Goal: Task Accomplishment & Management: Complete application form

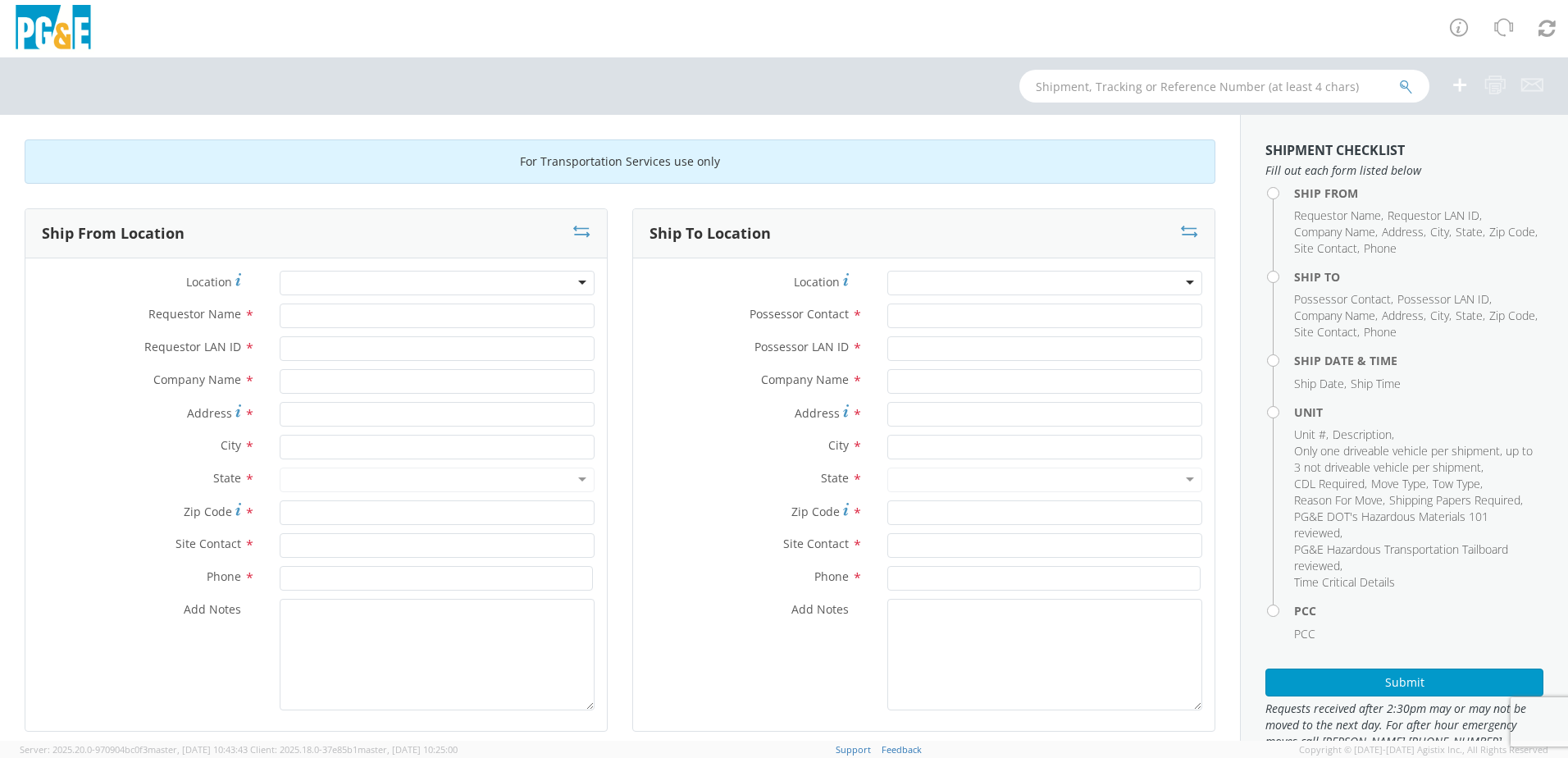
click at [333, 287] on div at bounding box center [436, 283] width 315 height 25
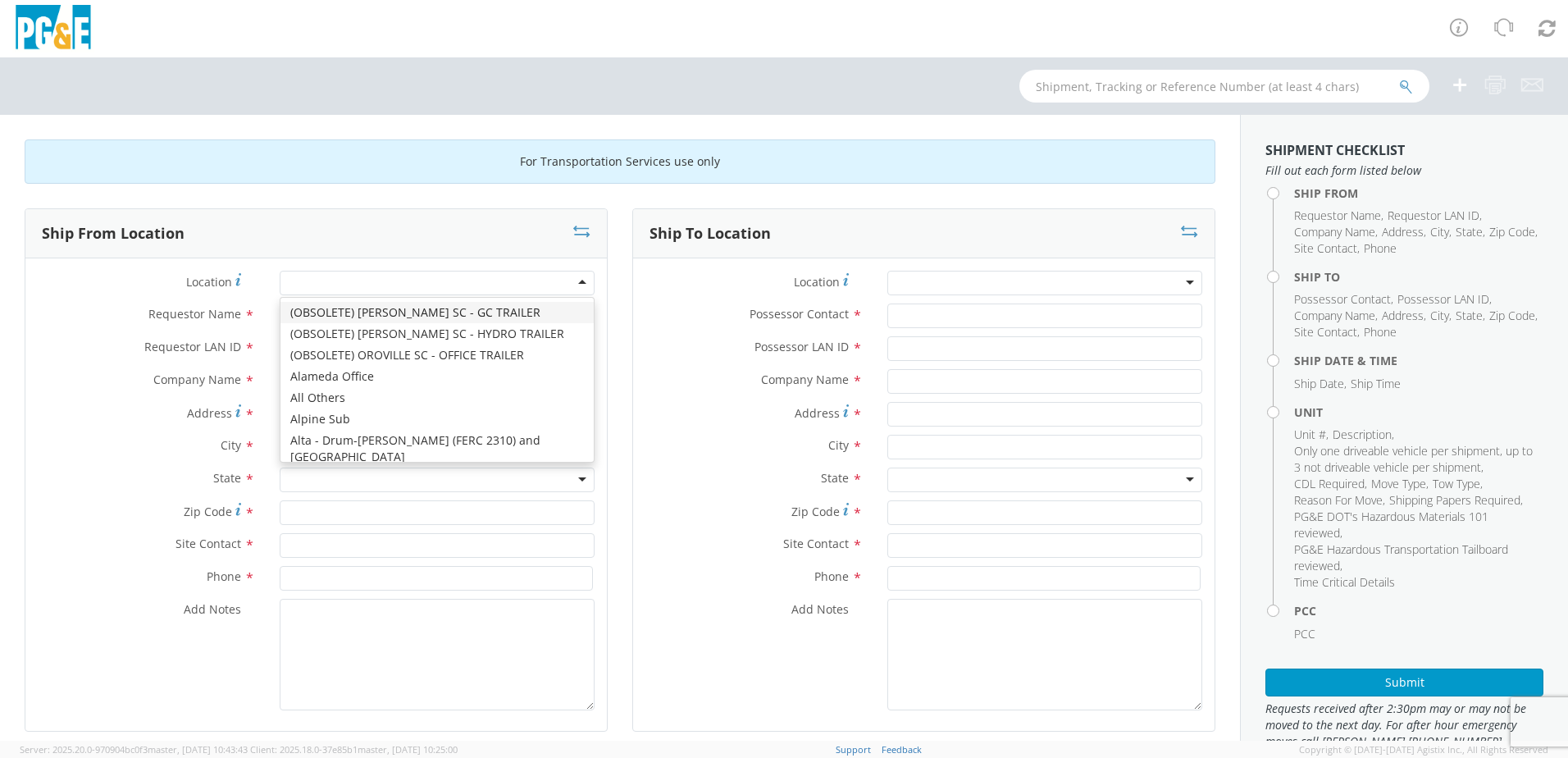
click at [333, 287] on div at bounding box center [436, 283] width 315 height 25
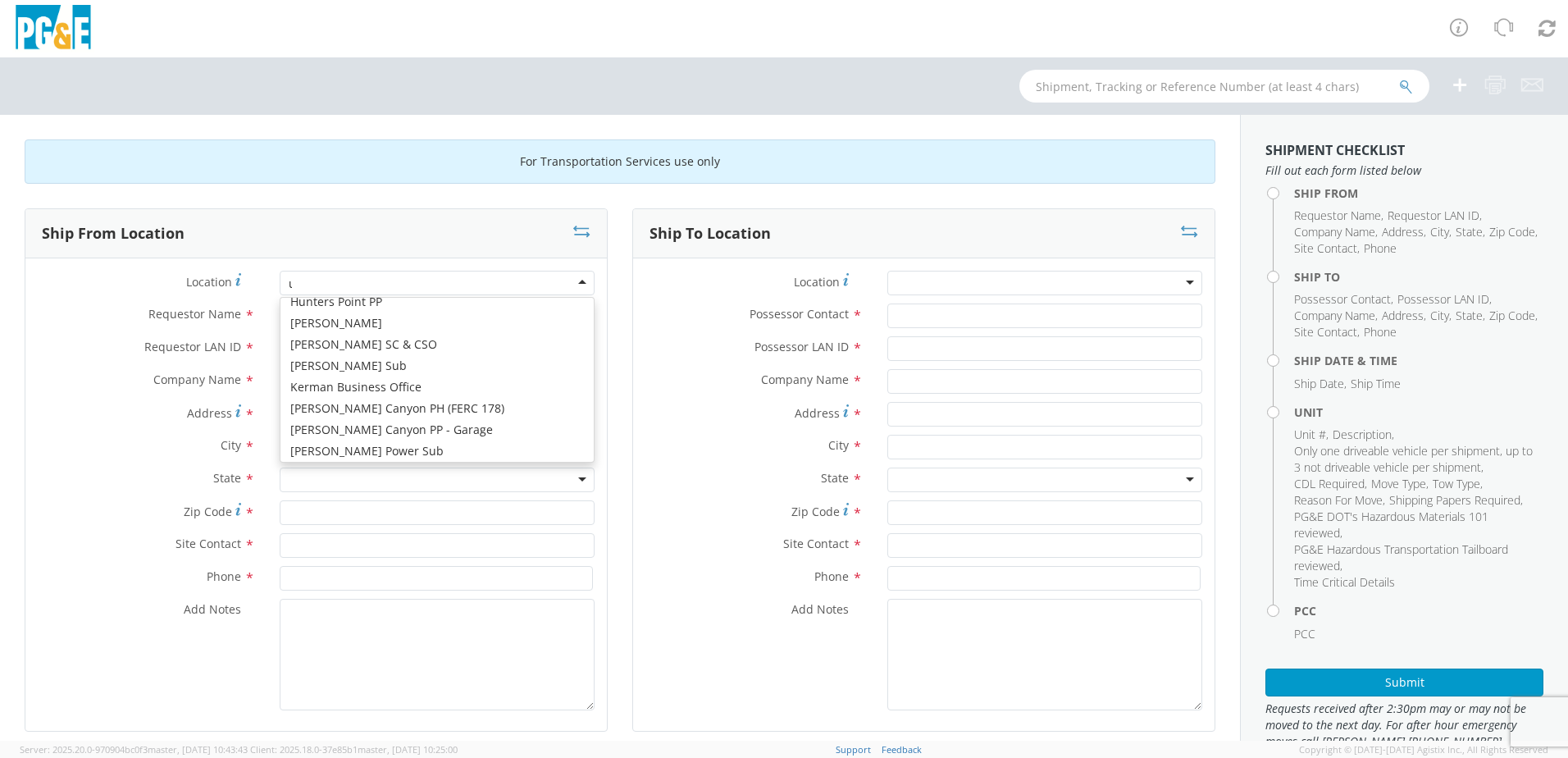
type input "uk"
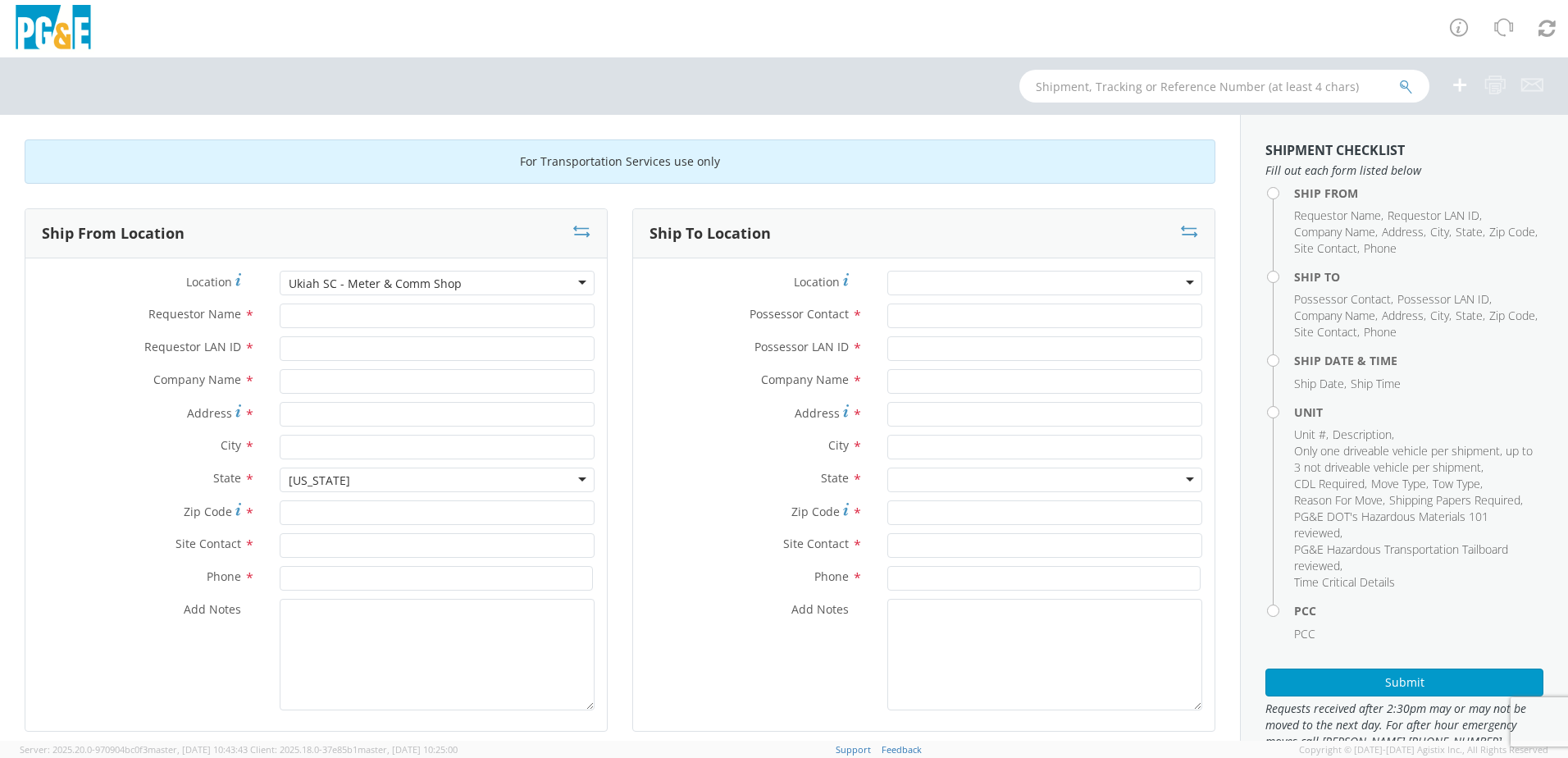
type input "PG&E"
type input "[STREET_ADDRESS]"
type input "UKIAH"
type input "95482"
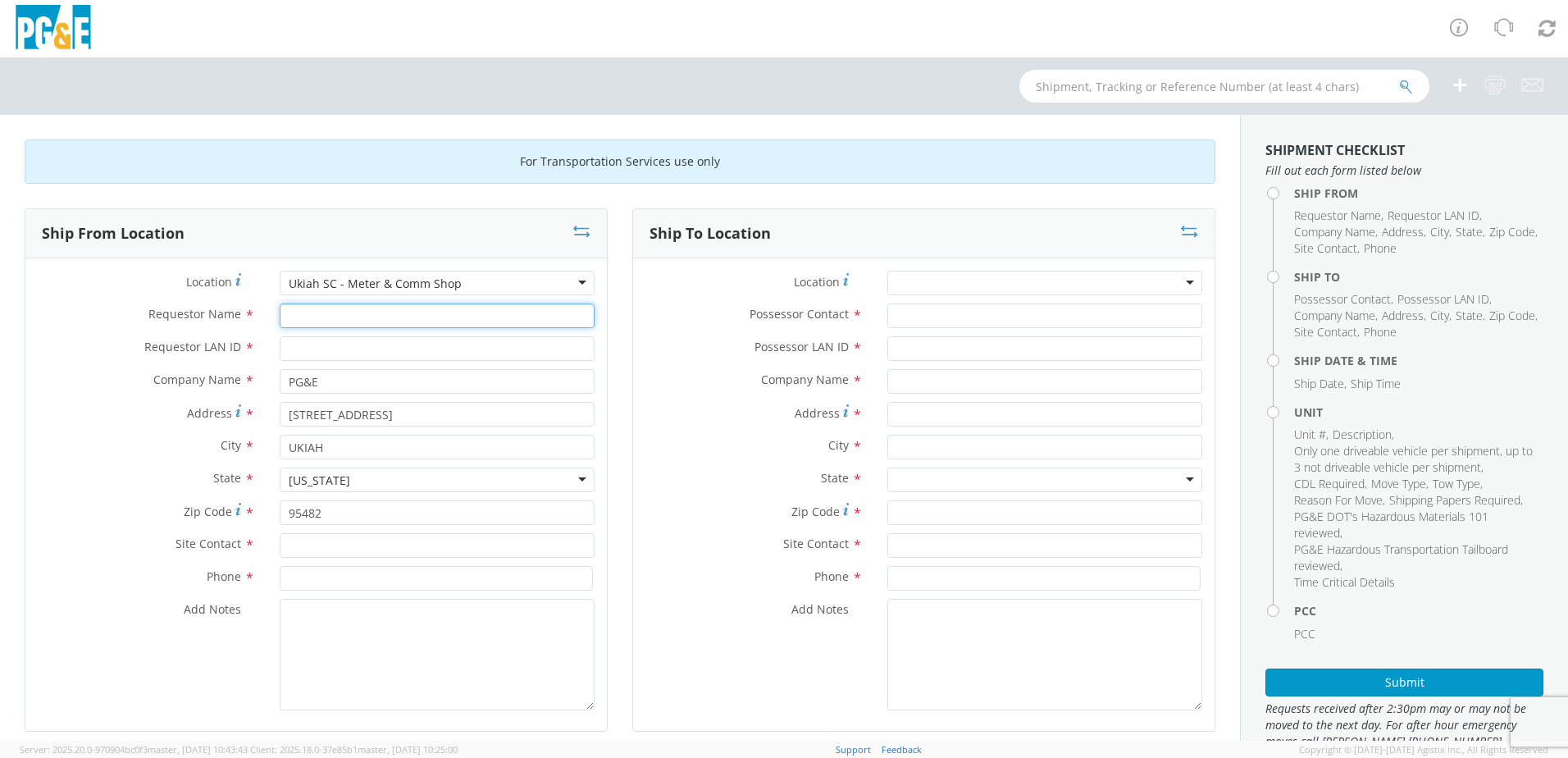
click at [333, 317] on input "Requestor Name *" at bounding box center [436, 315] width 315 height 25
drag, startPoint x: 369, startPoint y: 311, endPoint x: 177, endPoint y: 304, distance: 192.1
click at [177, 304] on div "Requestor Name * [PERSON_NAME]" at bounding box center [316, 315] width 581 height 25
type input "[PERSON_NAME]"
click at [372, 351] on input "Requestor LAN ID *" at bounding box center [436, 348] width 315 height 25
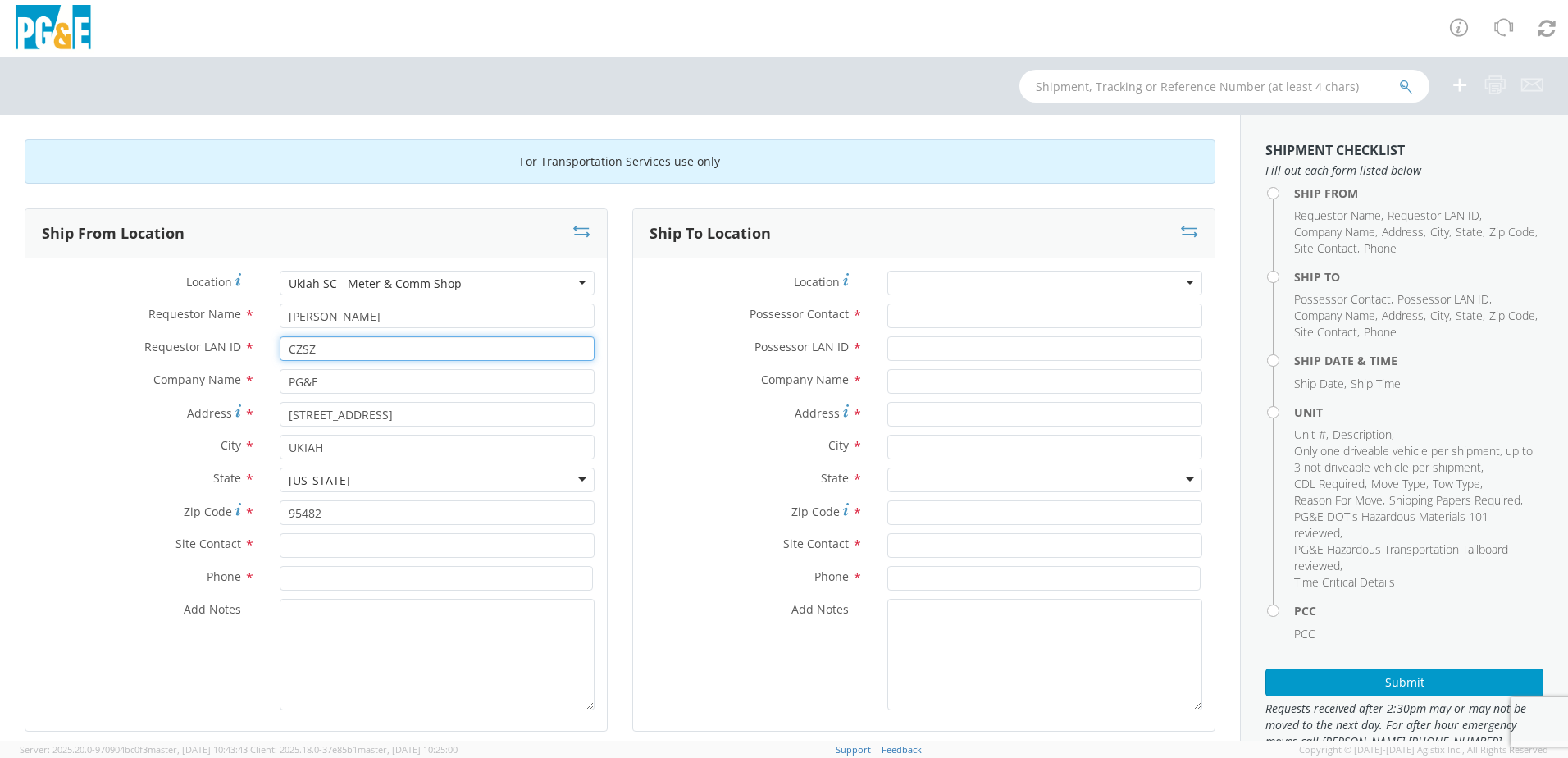
type input "CZSZ"
click at [319, 528] on div "Zip Code * 95482" at bounding box center [316, 517] width 581 height 33
click at [316, 545] on input "text" at bounding box center [436, 545] width 315 height 25
paste input "[PERSON_NAME]"
type input "[PERSON_NAME]"
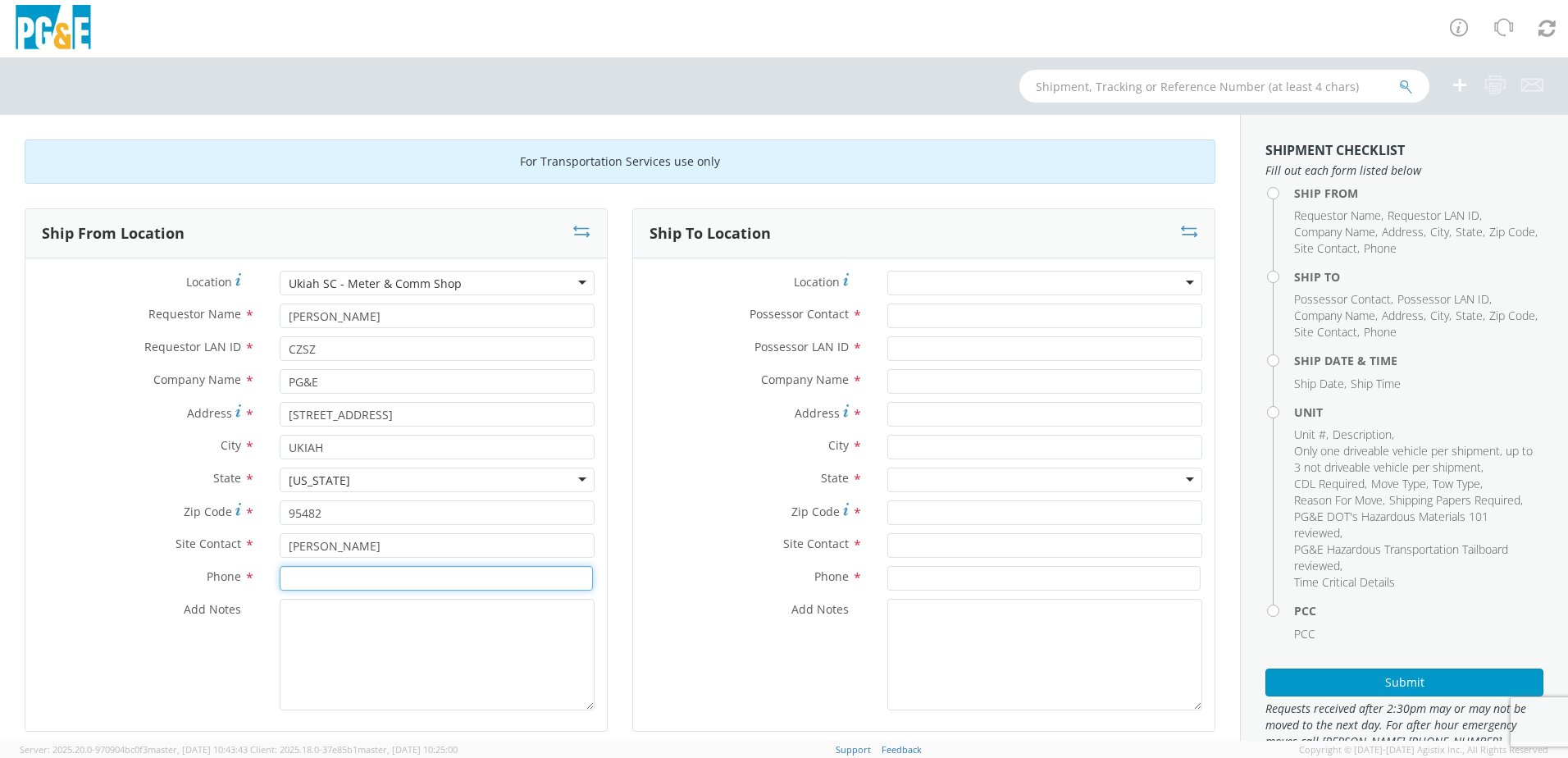
click at [369, 574] on input at bounding box center [435, 578] width 313 height 25
type input "[PHONE_NUMBER]"
click at [343, 625] on textarea "Add Notes *" at bounding box center [436, 654] width 315 height 111
type textarea "mario at [GEOGRAPHIC_DATA] will haul this."
click at [1037, 282] on div at bounding box center [1044, 283] width 315 height 25
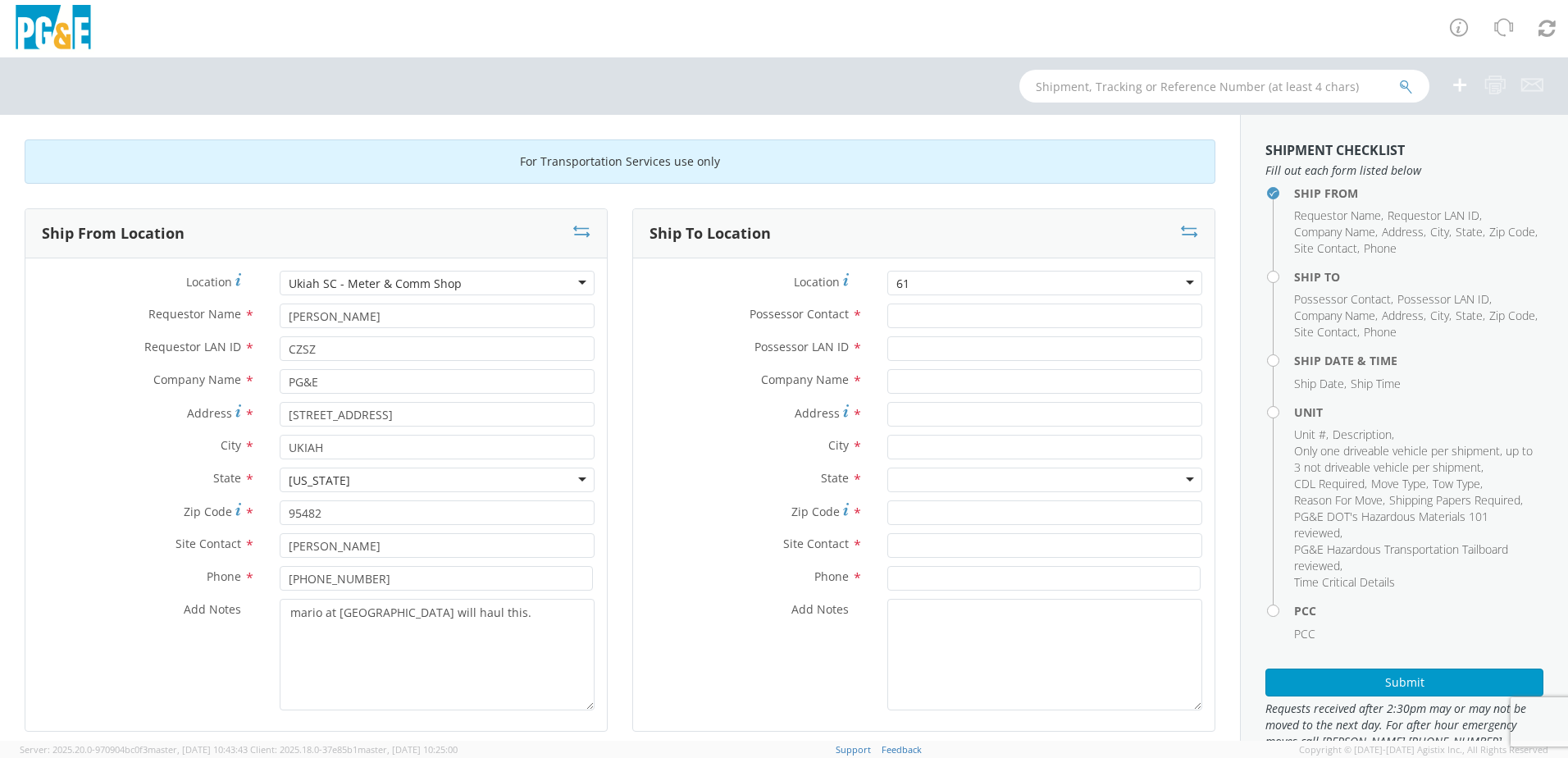
type input "6"
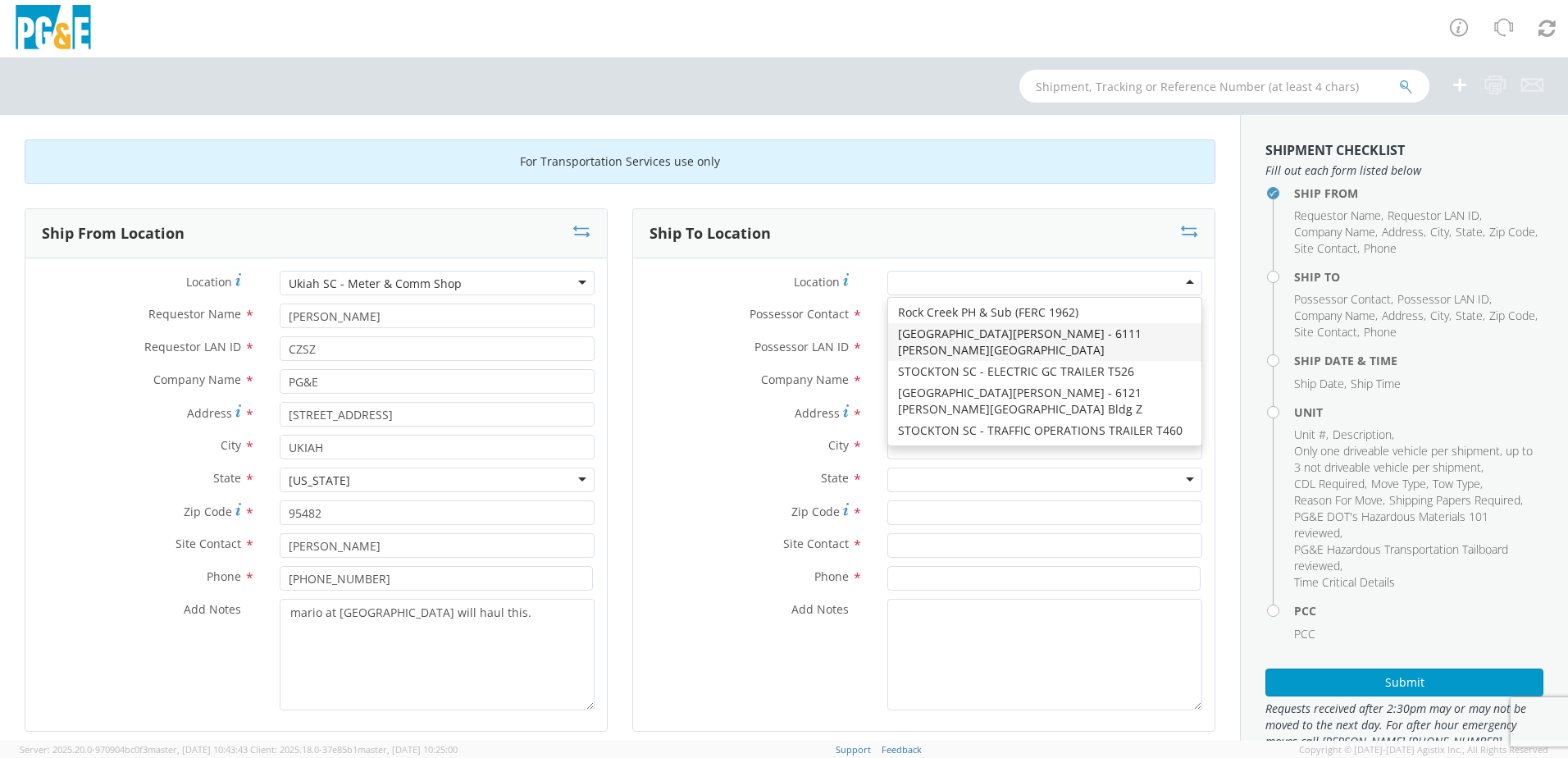
scroll to position [8414, 0]
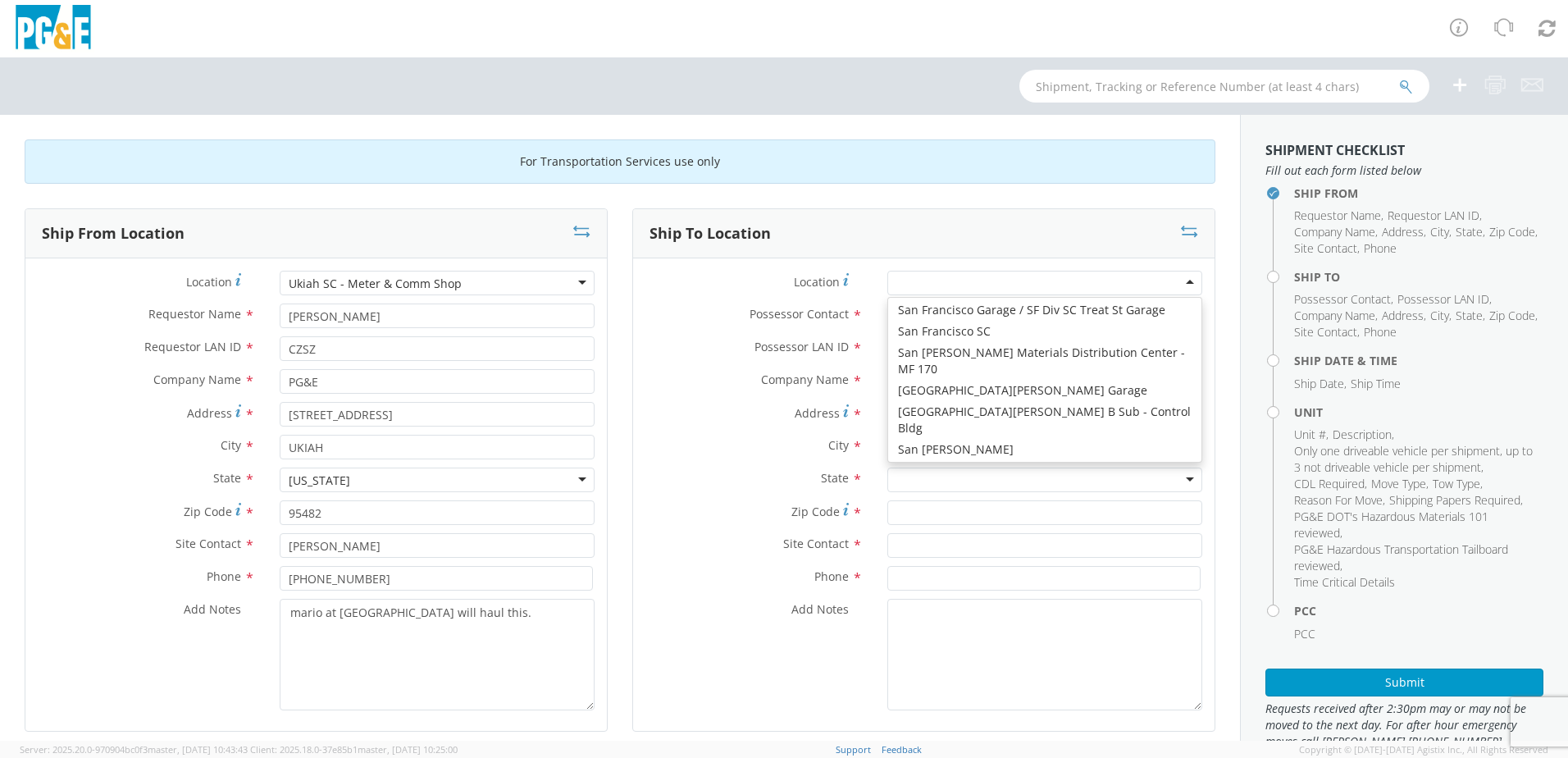
click at [670, 511] on label "Zip Code *" at bounding box center [753, 512] width 242 height 22
click at [887, 511] on input "Zip Code *" at bounding box center [1044, 513] width 315 height 25
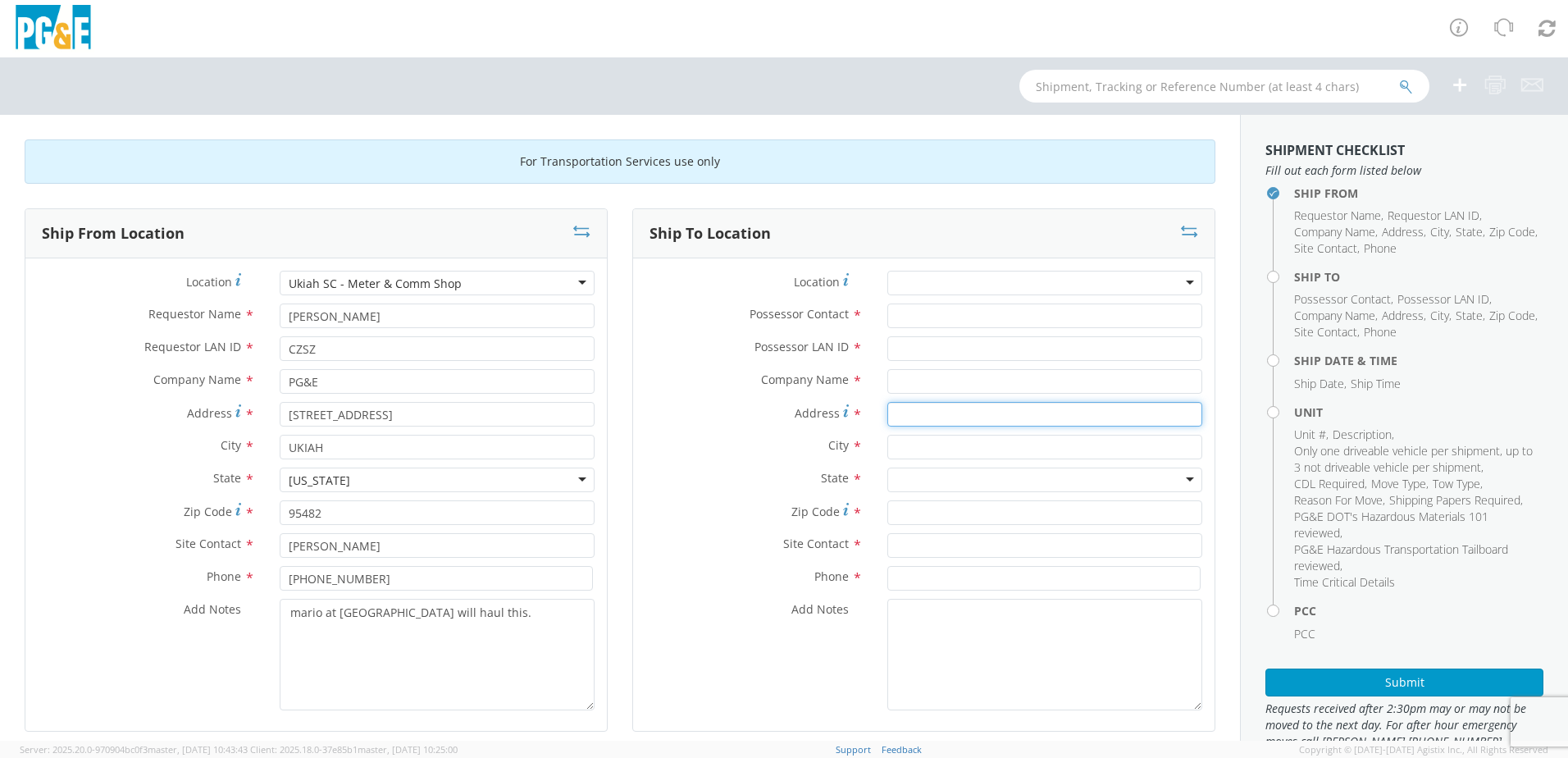
click at [918, 424] on input "Address *" at bounding box center [1044, 413] width 315 height 25
type input "[STREET_ADDRESS]"
click at [914, 457] on input "text" at bounding box center [1044, 447] width 315 height 25
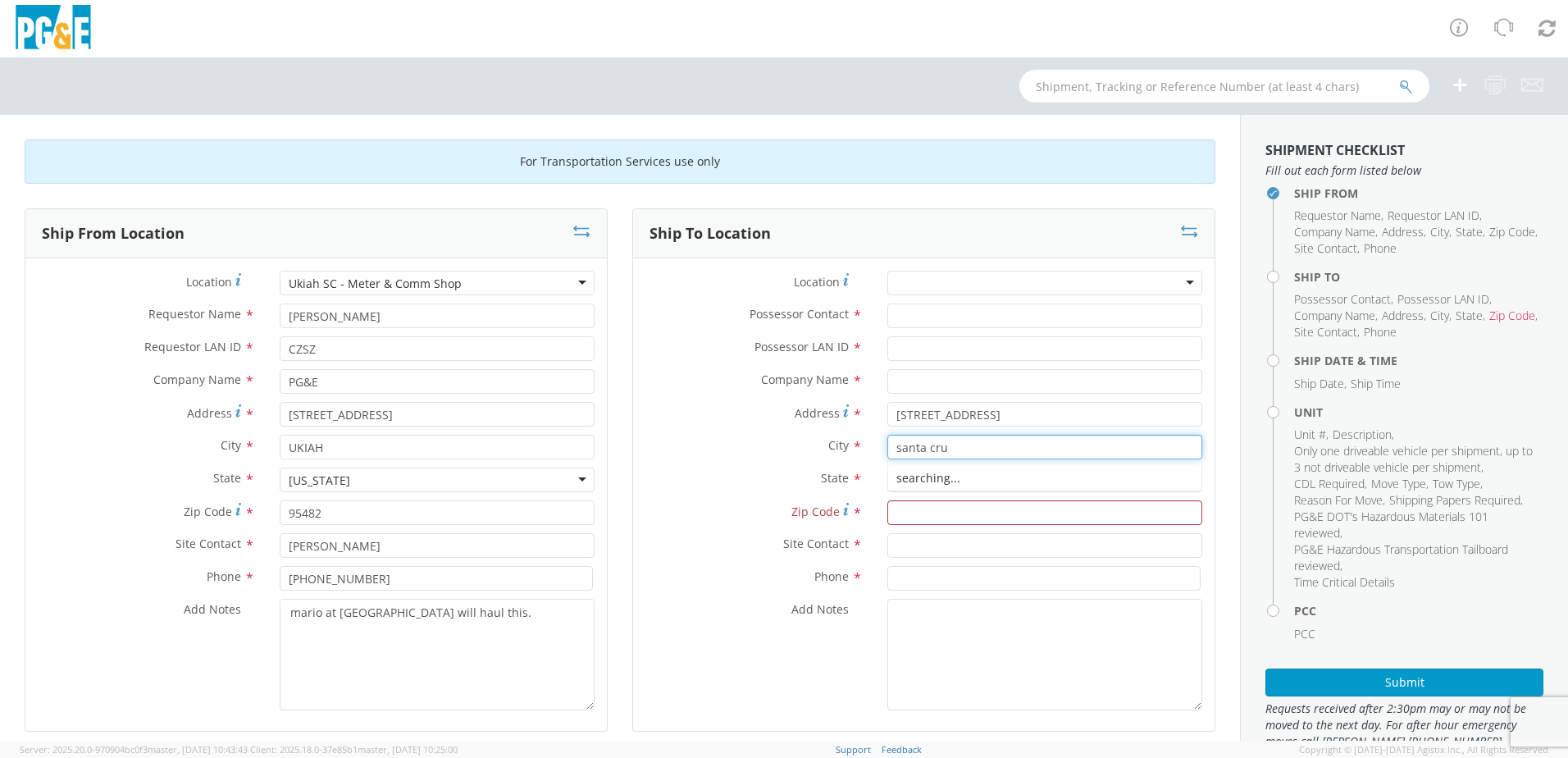
type input "santa [PERSON_NAME]"
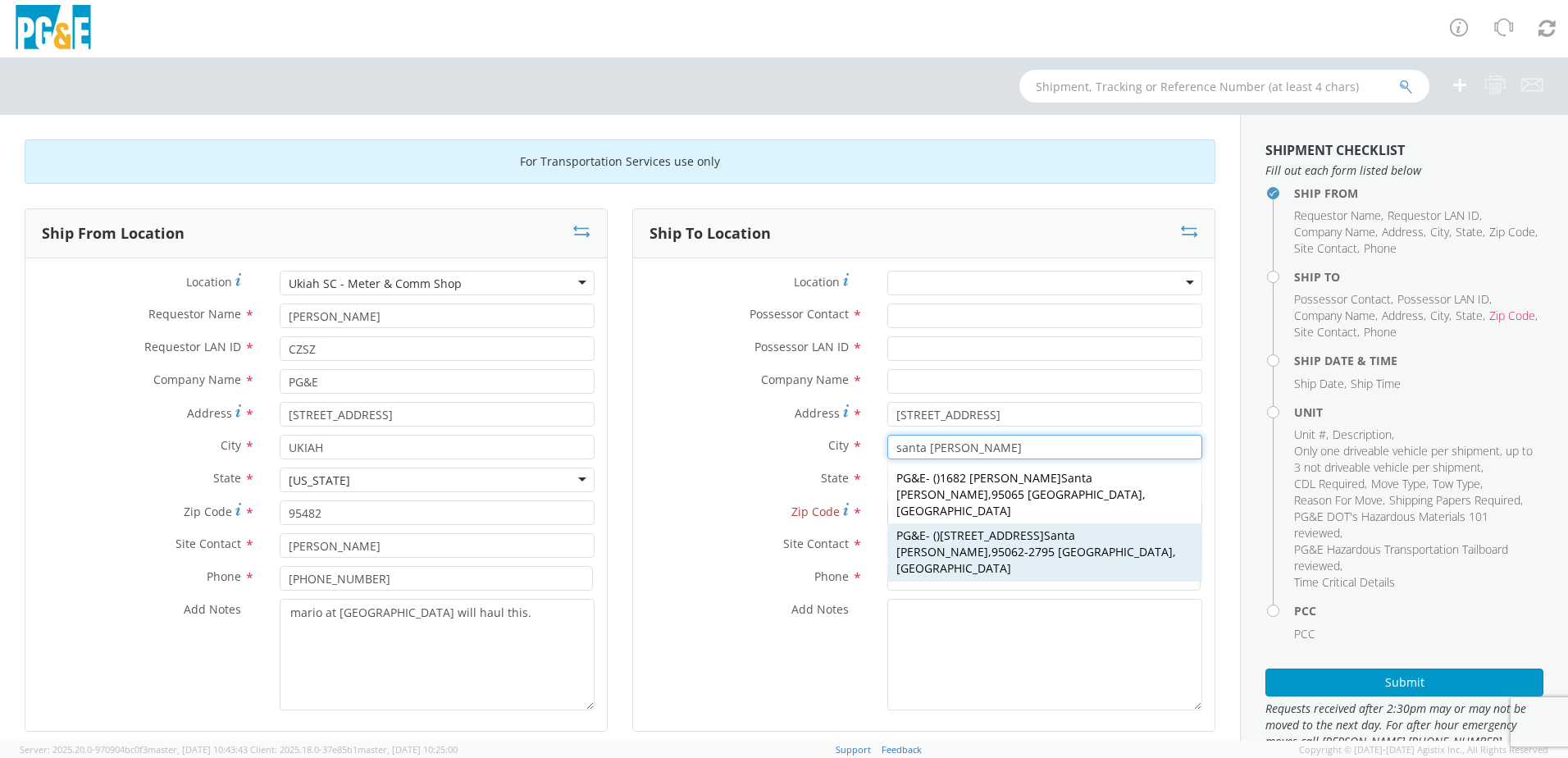
click at [928, 524] on div "PG&E - ( ) [STREET_ADDRESS][PERSON_NAME]" at bounding box center [1044, 552] width 313 height 57
type input "PG&E"
type input "[STREET_ADDRESS]"
type input "Santa [PERSON_NAME]"
type input "95062-2795"
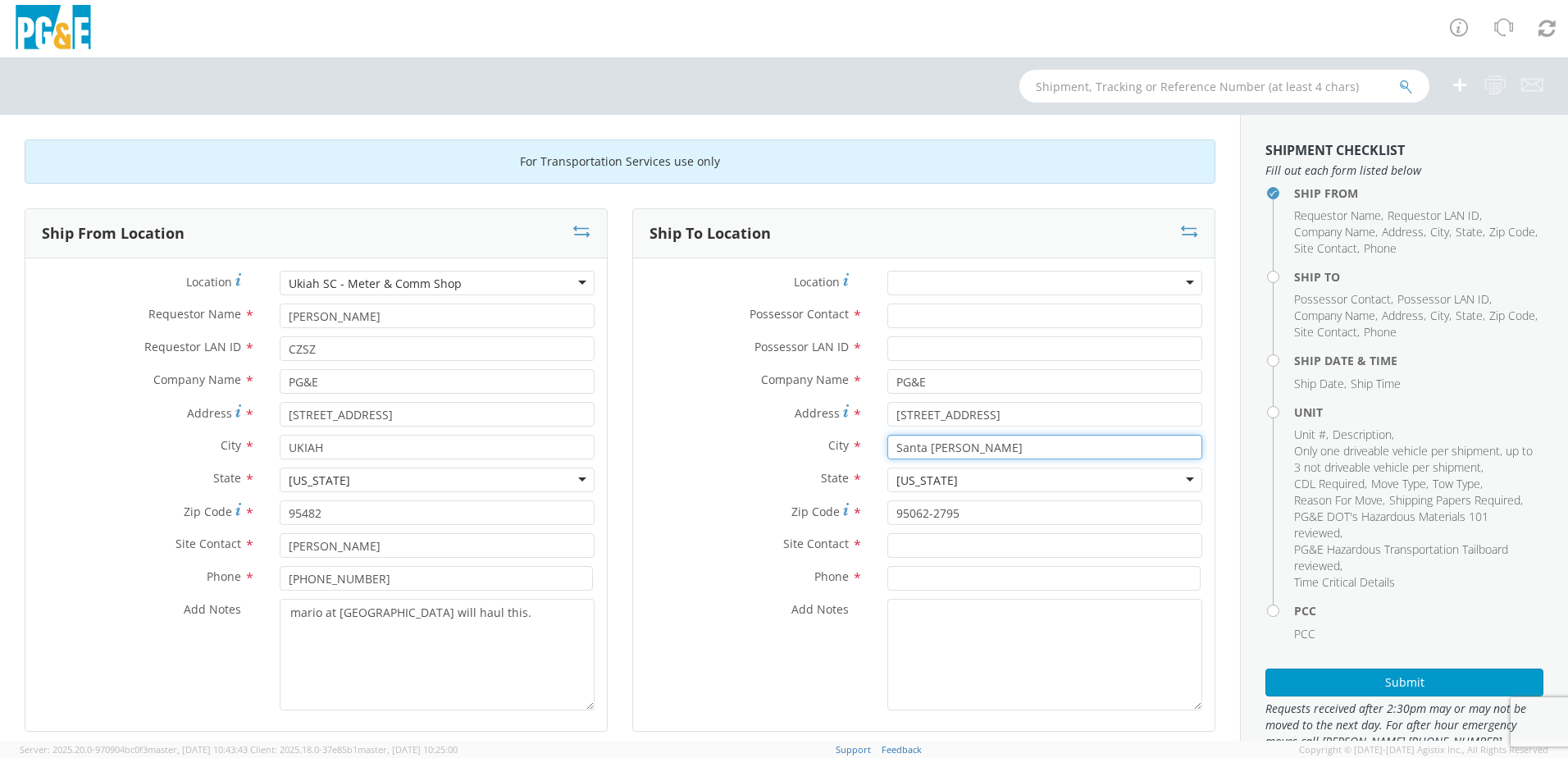
type input "Santa [PERSON_NAME]"
click at [923, 315] on input "Possessor Contact *" at bounding box center [1044, 315] width 315 height 25
paste input "[PERSON_NAME]"
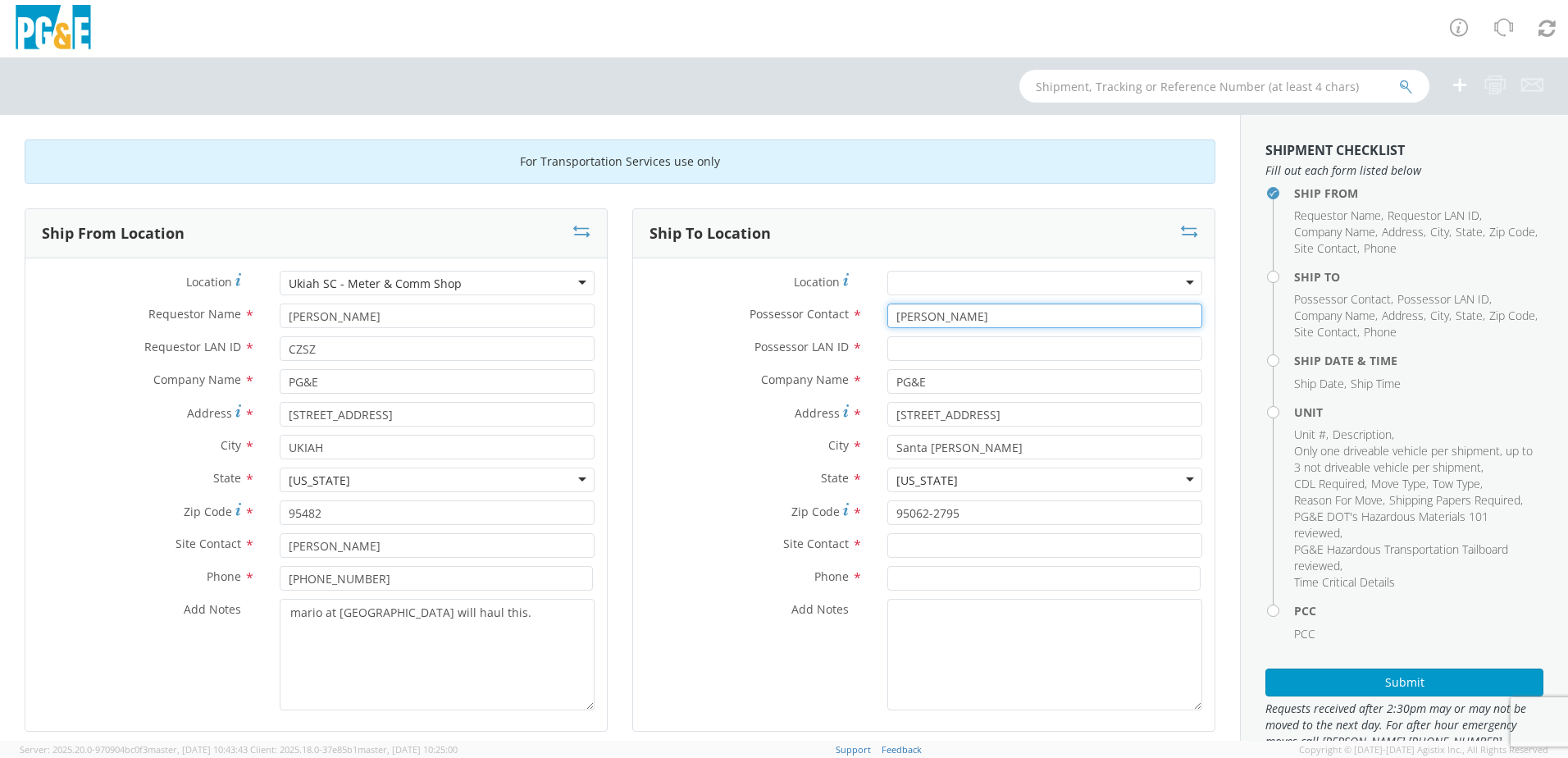
type input "[PERSON_NAME]"
click at [949, 349] on input "Possessor LAN ID *" at bounding box center [1044, 348] width 315 height 25
type input "czsz"
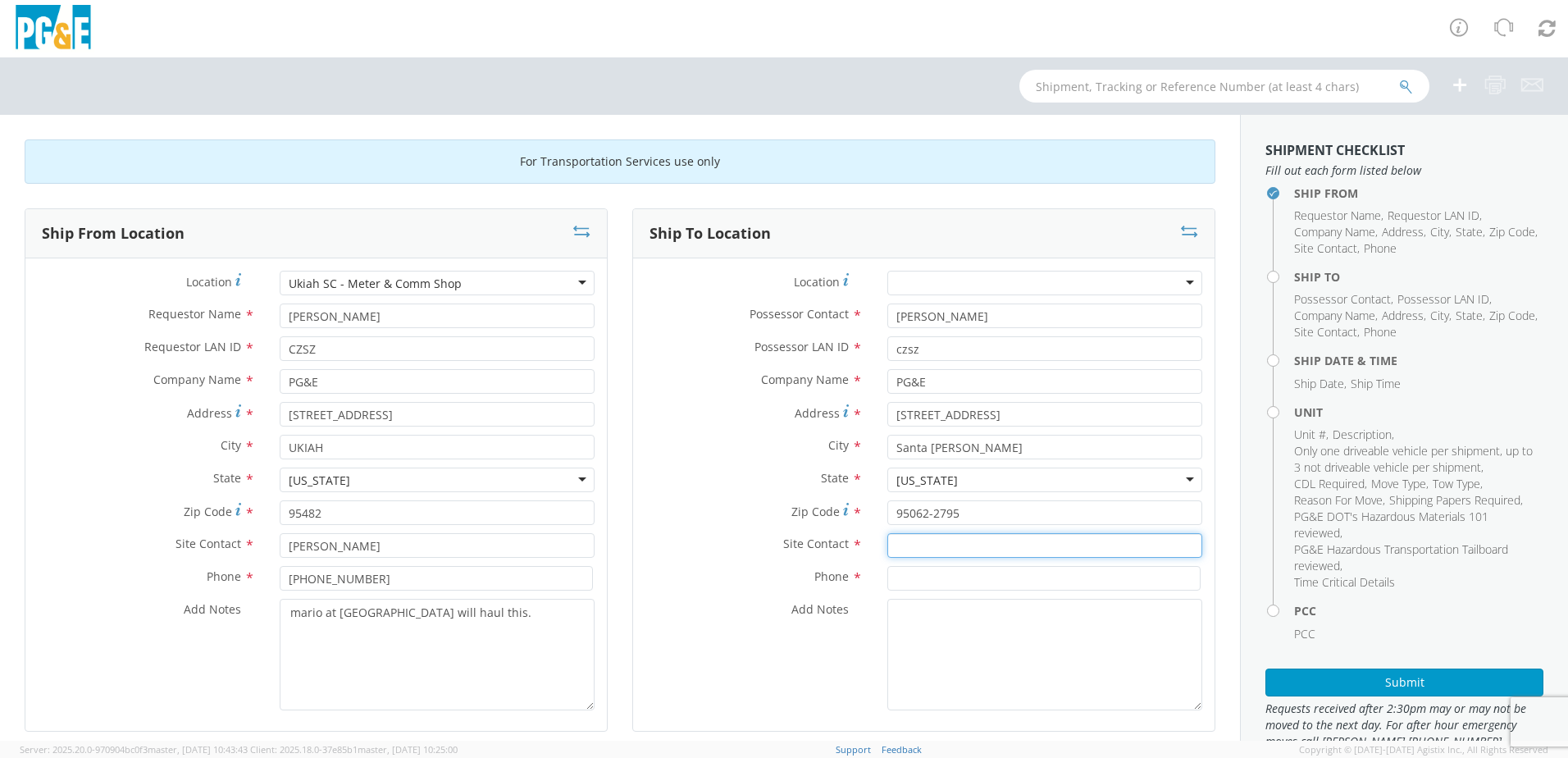
click at [918, 544] on input "text" at bounding box center [1044, 545] width 315 height 25
paste input "[PERSON_NAME]"
type input "[PERSON_NAME]"
click at [902, 582] on input at bounding box center [1043, 578] width 313 height 25
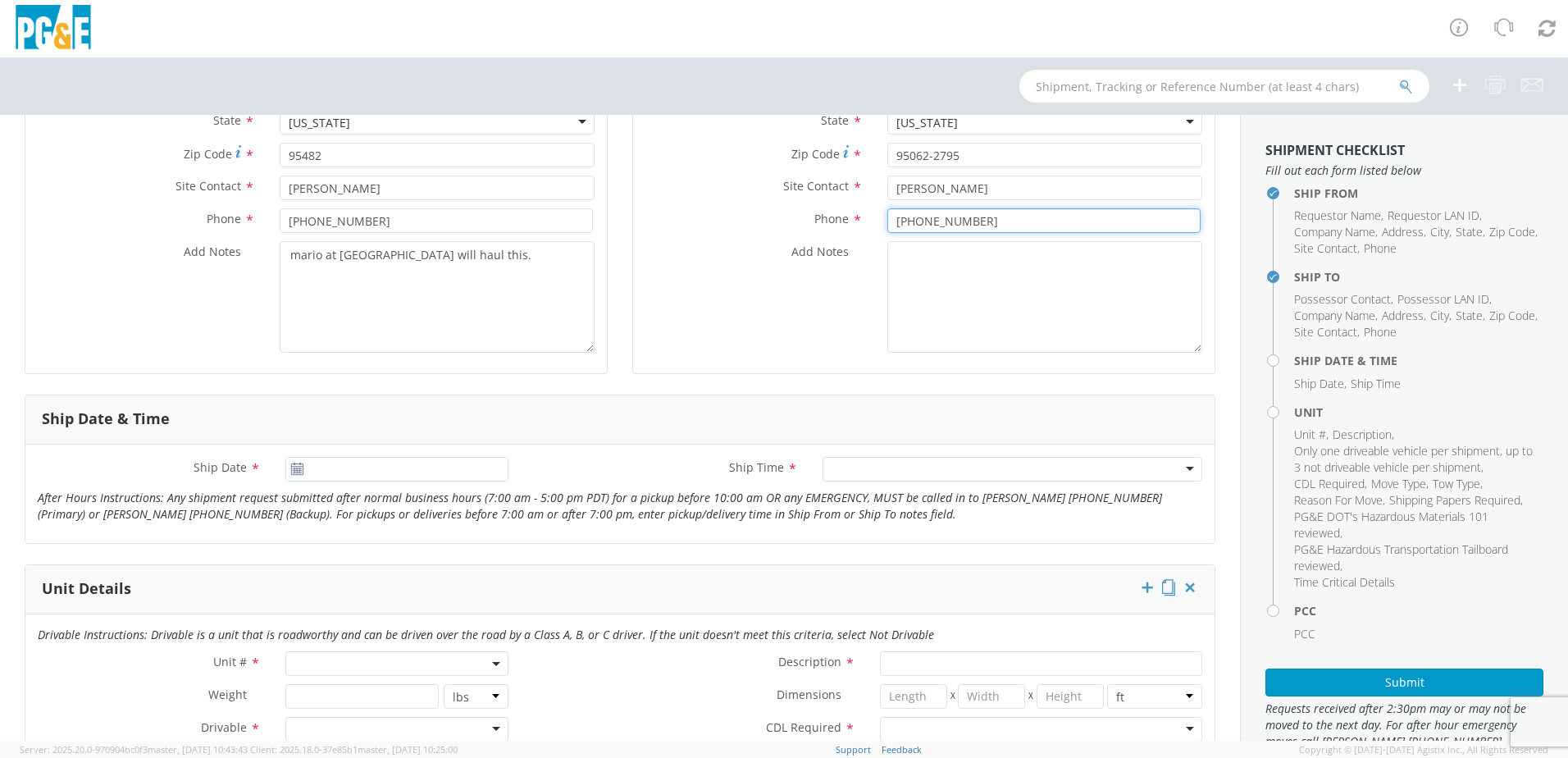
scroll to position [410, 0]
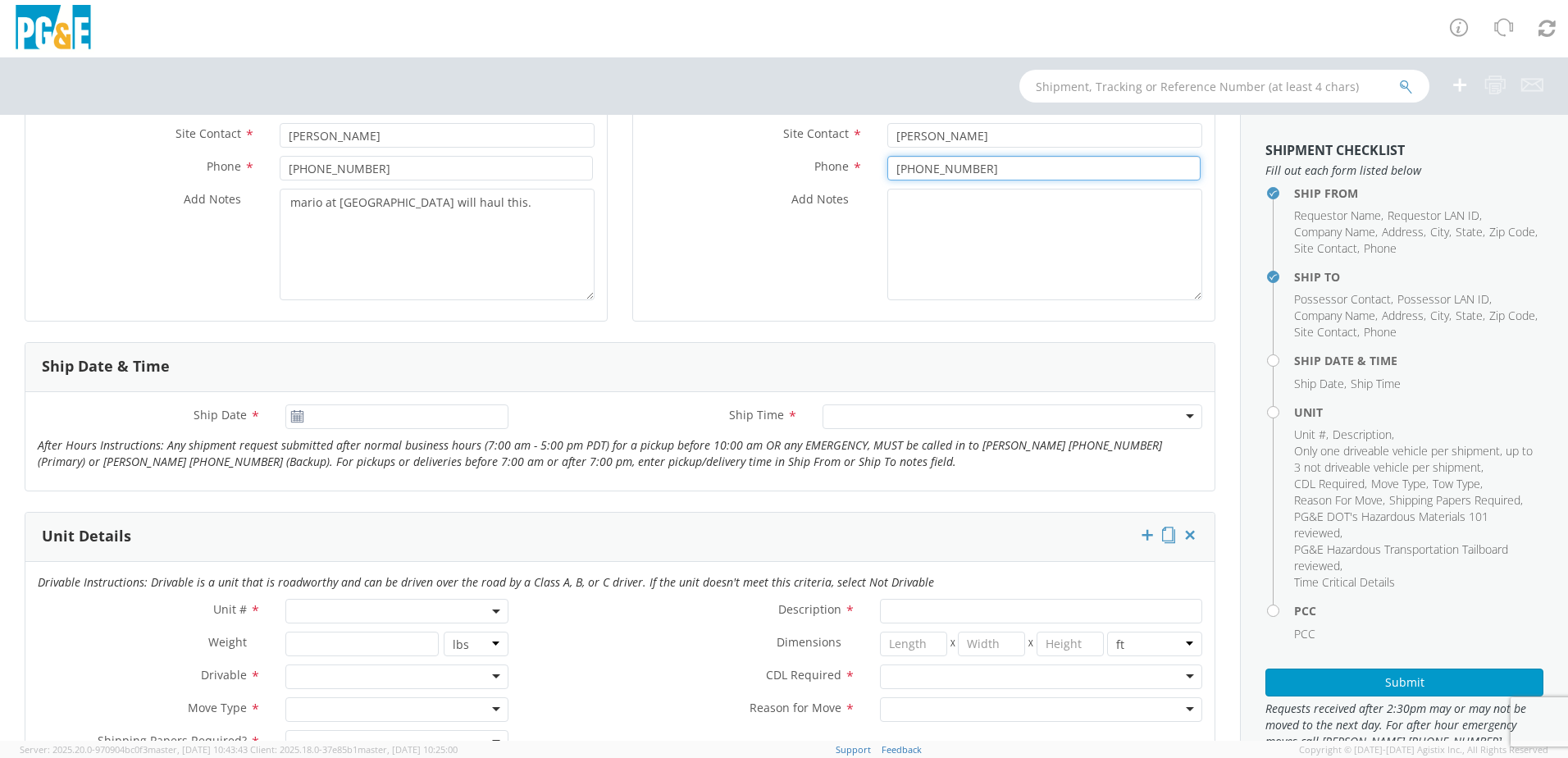
type input "[PHONE_NUMBER]"
click at [366, 422] on input "[DATE]" at bounding box center [397, 416] width 223 height 25
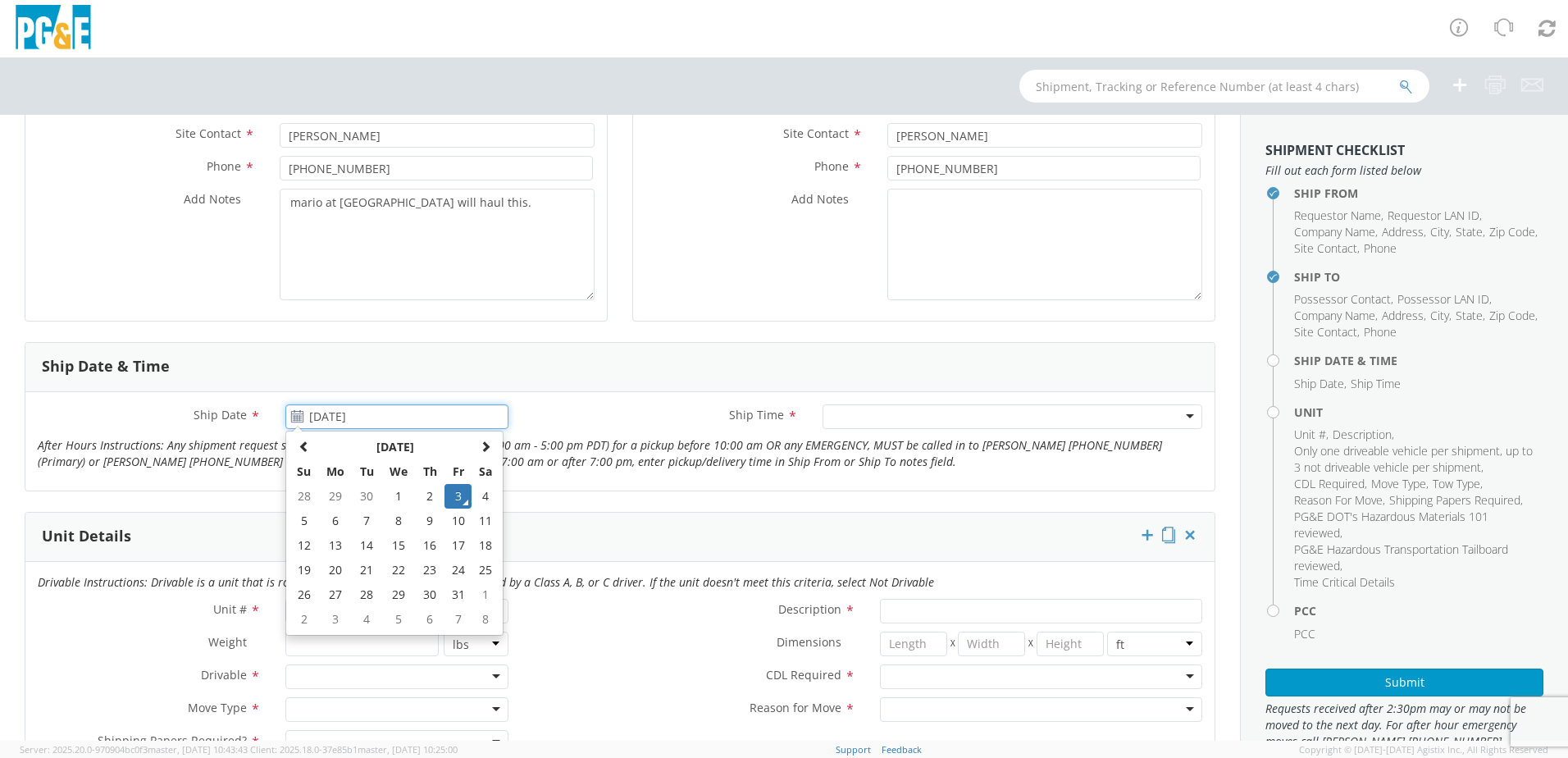
drag, startPoint x: 330, startPoint y: 522, endPoint x: 350, endPoint y: 521, distance: 20.0
click at [331, 522] on td "6" at bounding box center [334, 521] width 34 height 25
type input "[DATE]"
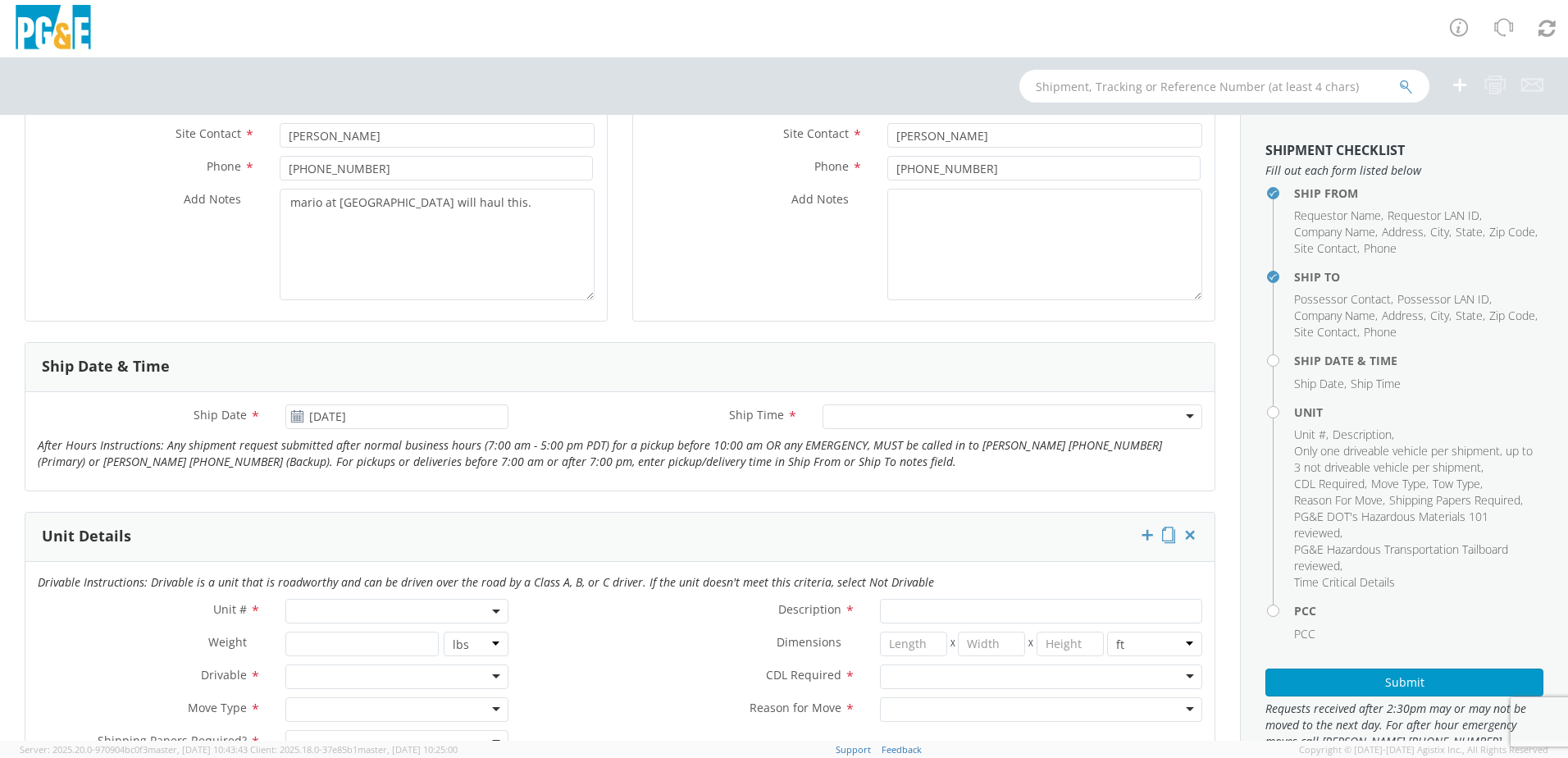
click at [864, 416] on div at bounding box center [1012, 416] width 379 height 25
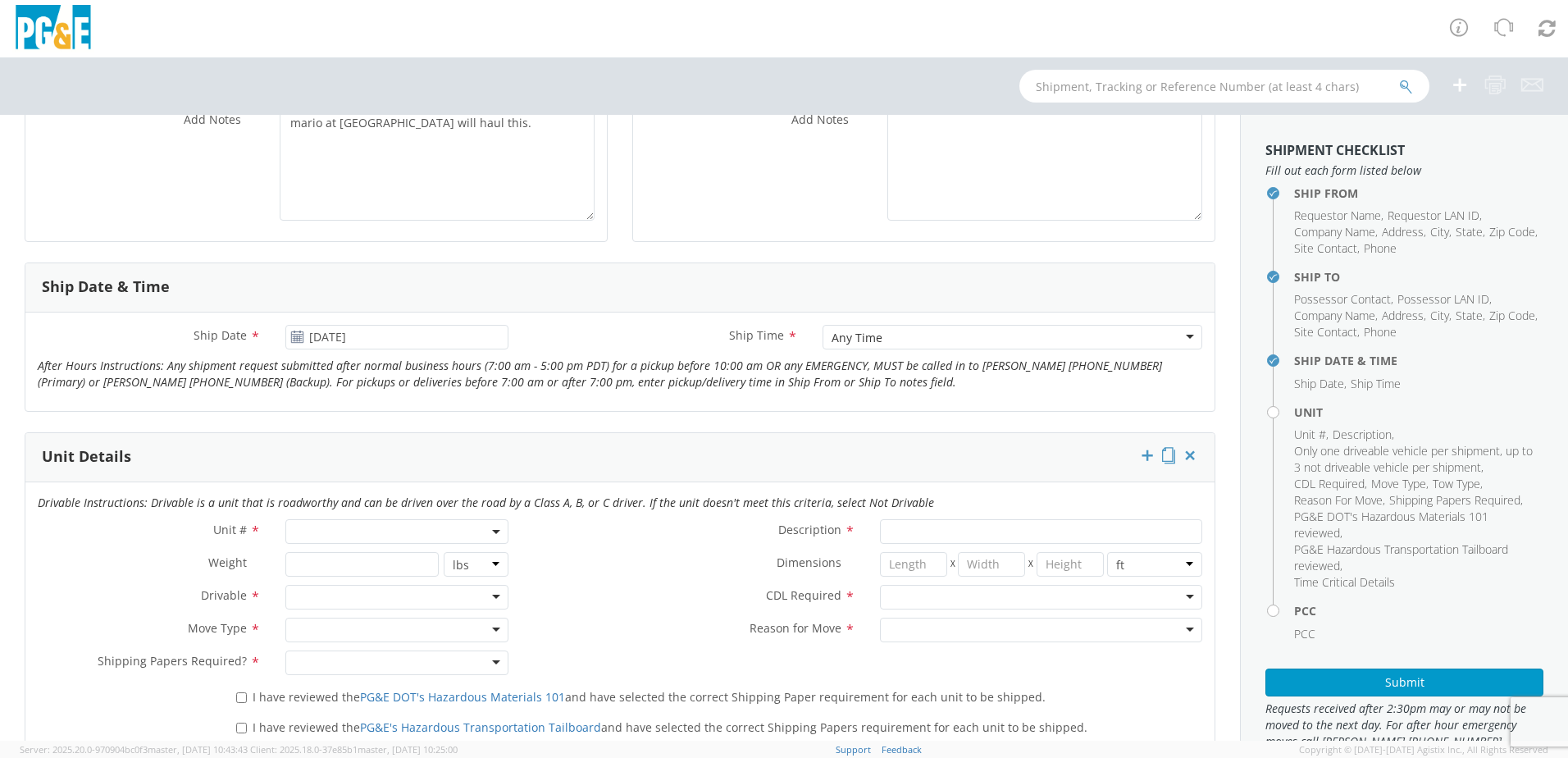
scroll to position [574, 0]
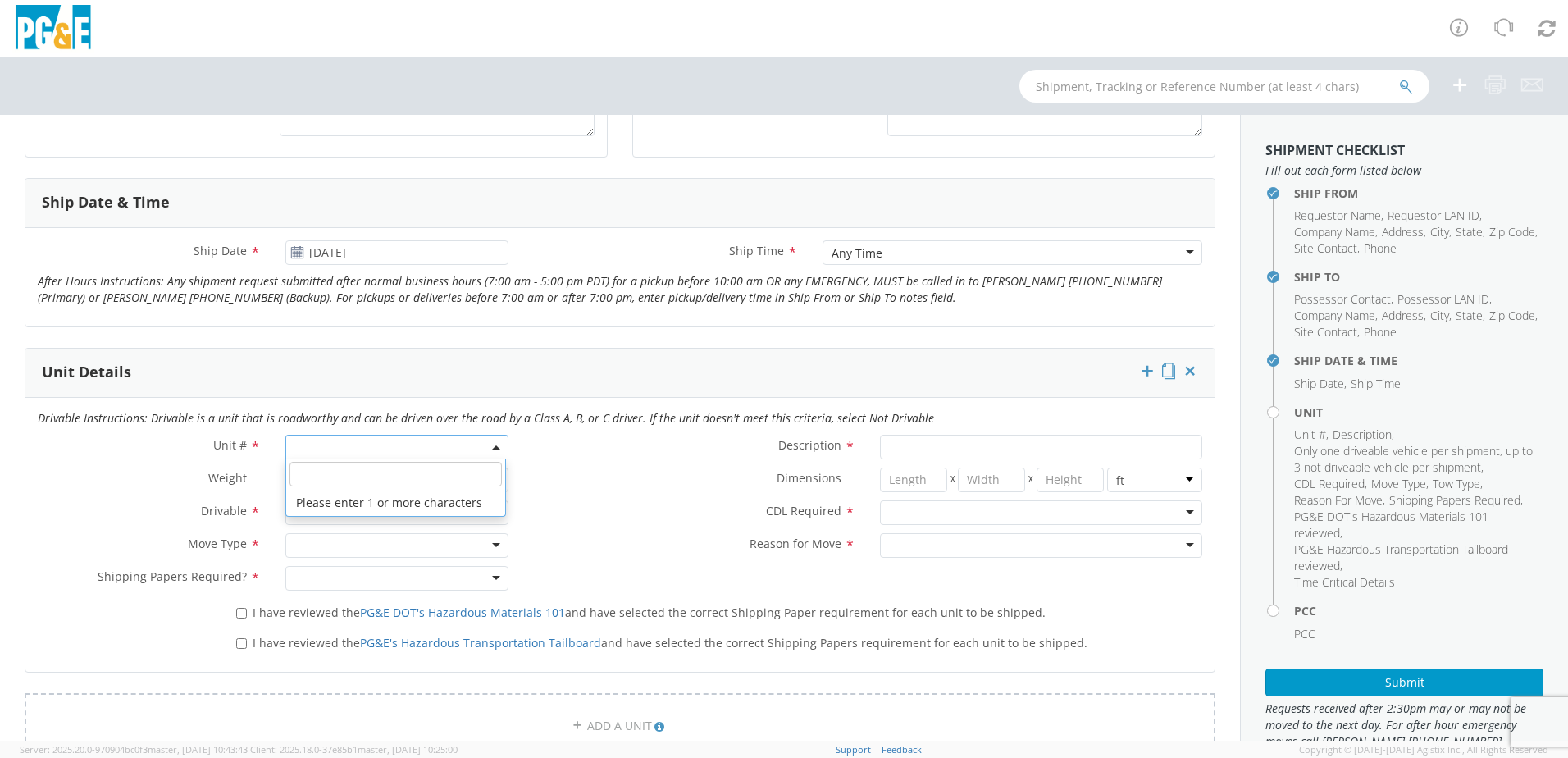
click at [361, 447] on span at bounding box center [397, 447] width 223 height 25
click at [341, 477] on input "search" at bounding box center [395, 474] width 212 height 25
type input "b28711"
type input "TRAILER; FLATBED"
type input "20000"
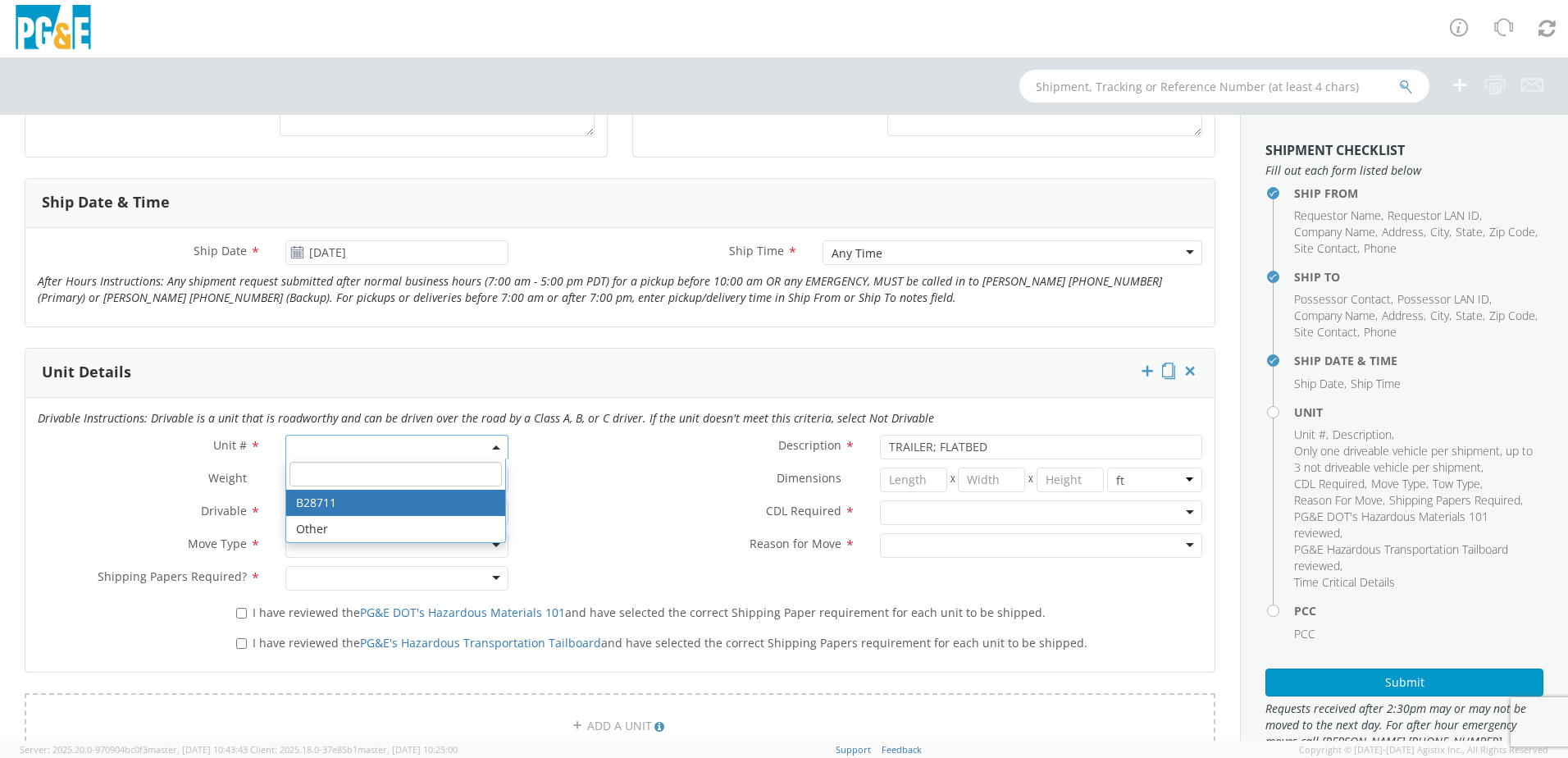
select select "B28711"
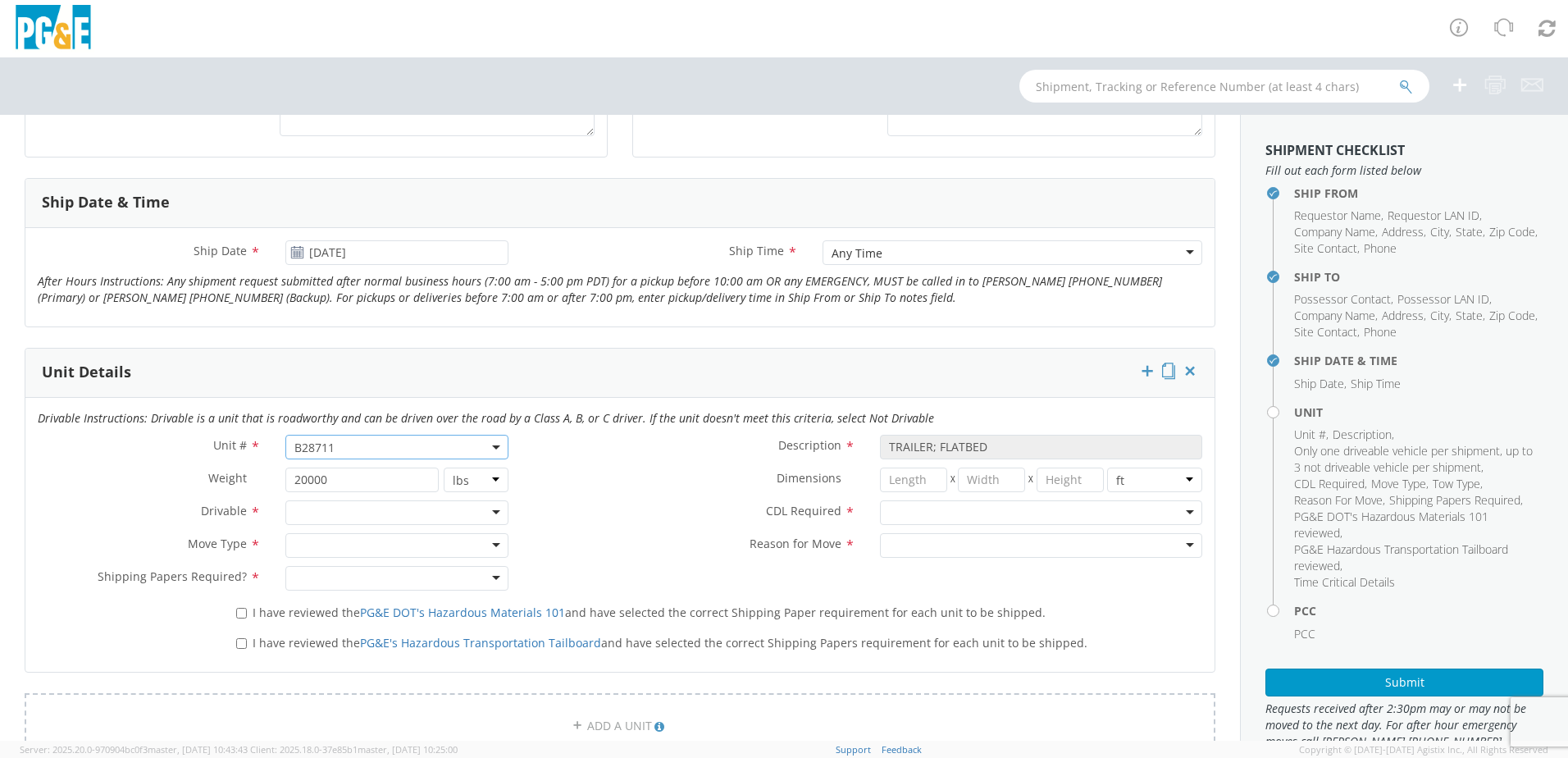
click at [492, 513] on div at bounding box center [397, 513] width 223 height 25
click at [498, 547] on div at bounding box center [397, 545] width 223 height 25
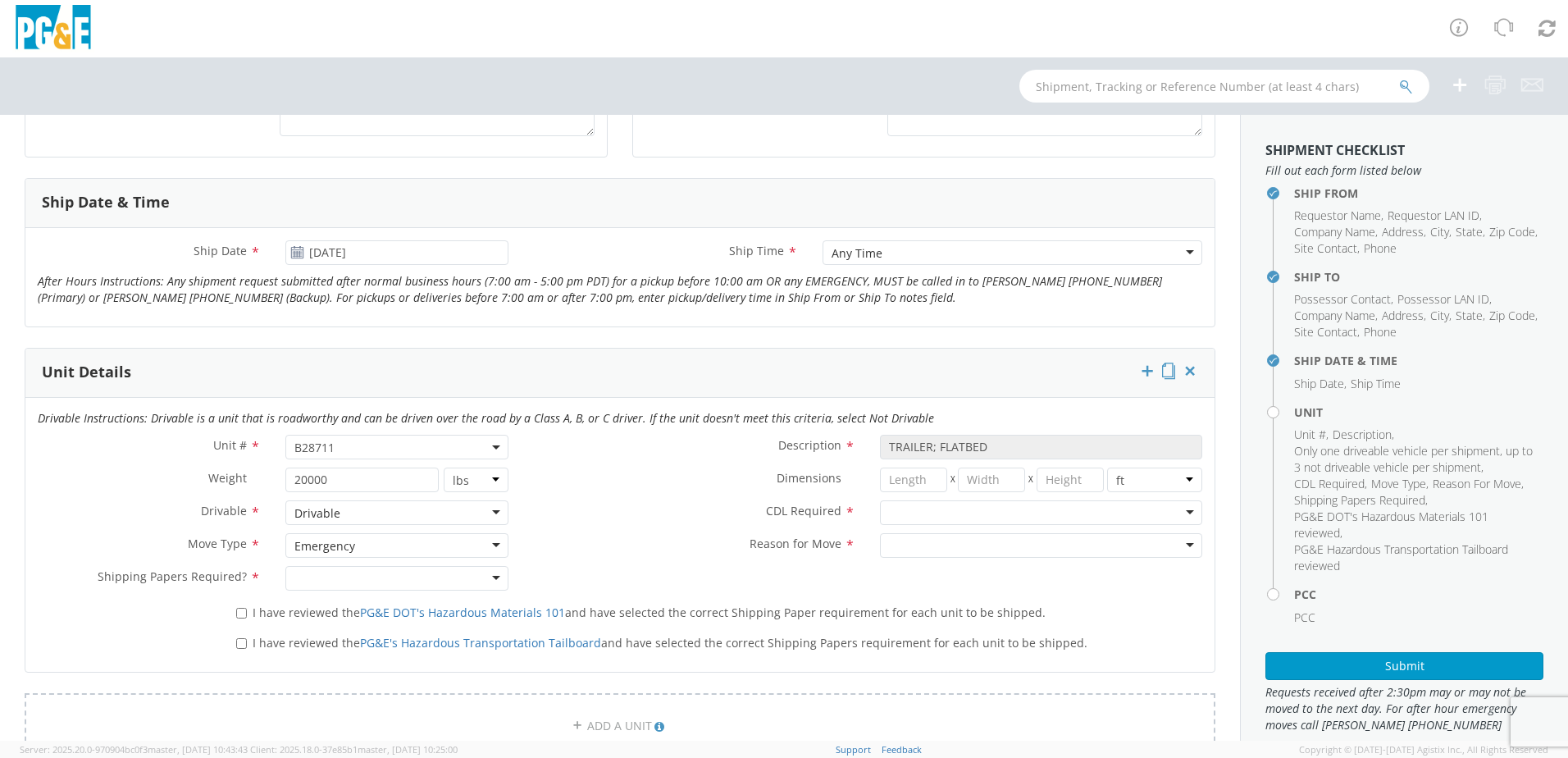
click at [488, 510] on div "Drivable" at bounding box center [397, 513] width 223 height 25
click at [497, 578] on div at bounding box center [397, 578] width 223 height 25
click at [1181, 510] on div at bounding box center [1041, 513] width 322 height 25
click at [1176, 543] on div at bounding box center [1041, 545] width 322 height 25
click at [243, 612] on input "I have reviewed the PG&E DOT's Hazardous Materials 101 and have selected the co…" at bounding box center [242, 614] width 11 height 11
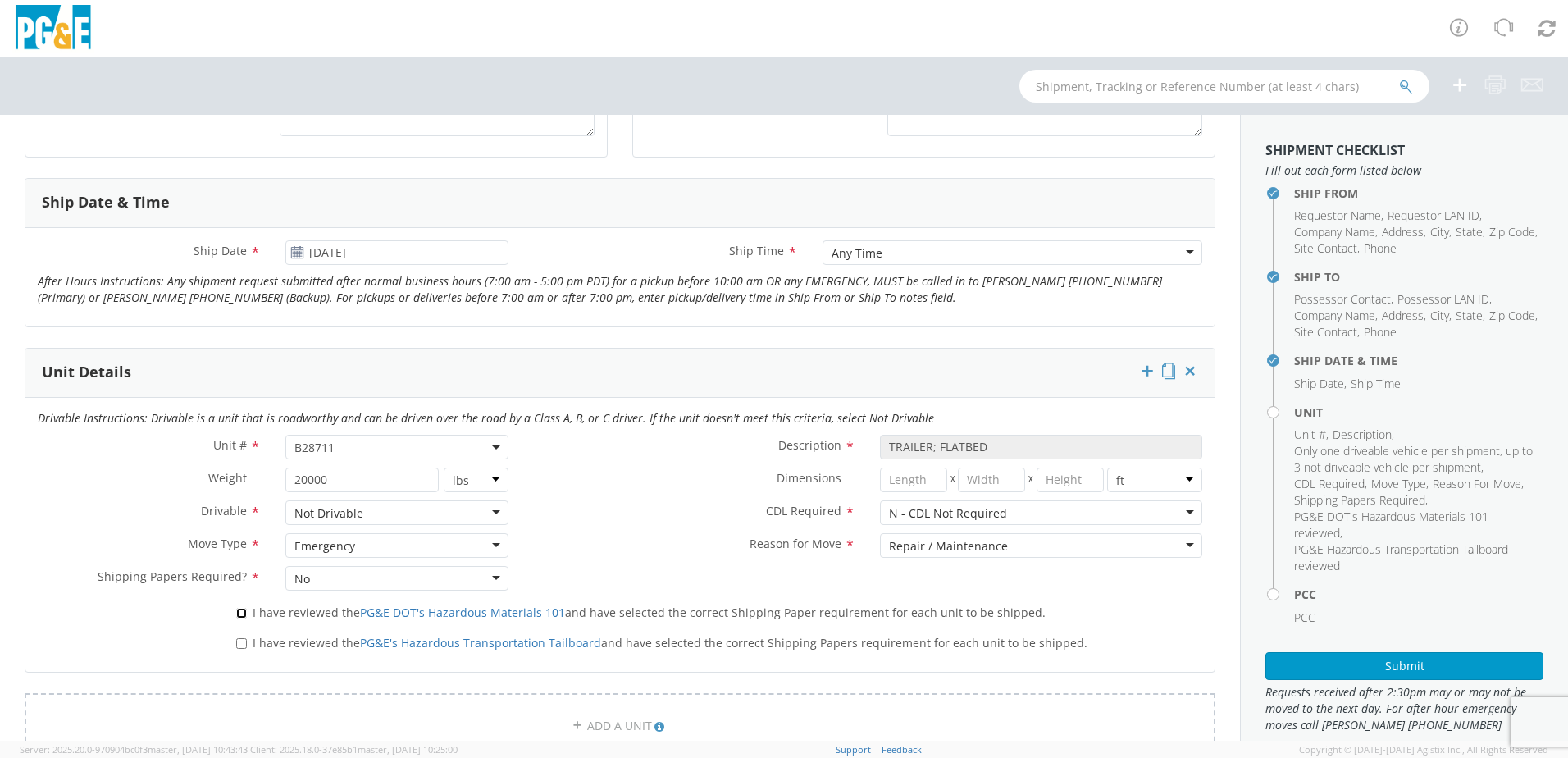
checkbox input "true"
click at [241, 642] on input "I have reviewed the PG&E's Hazardous Transportation Tailboard and have selected…" at bounding box center [242, 644] width 11 height 11
checkbox input "true"
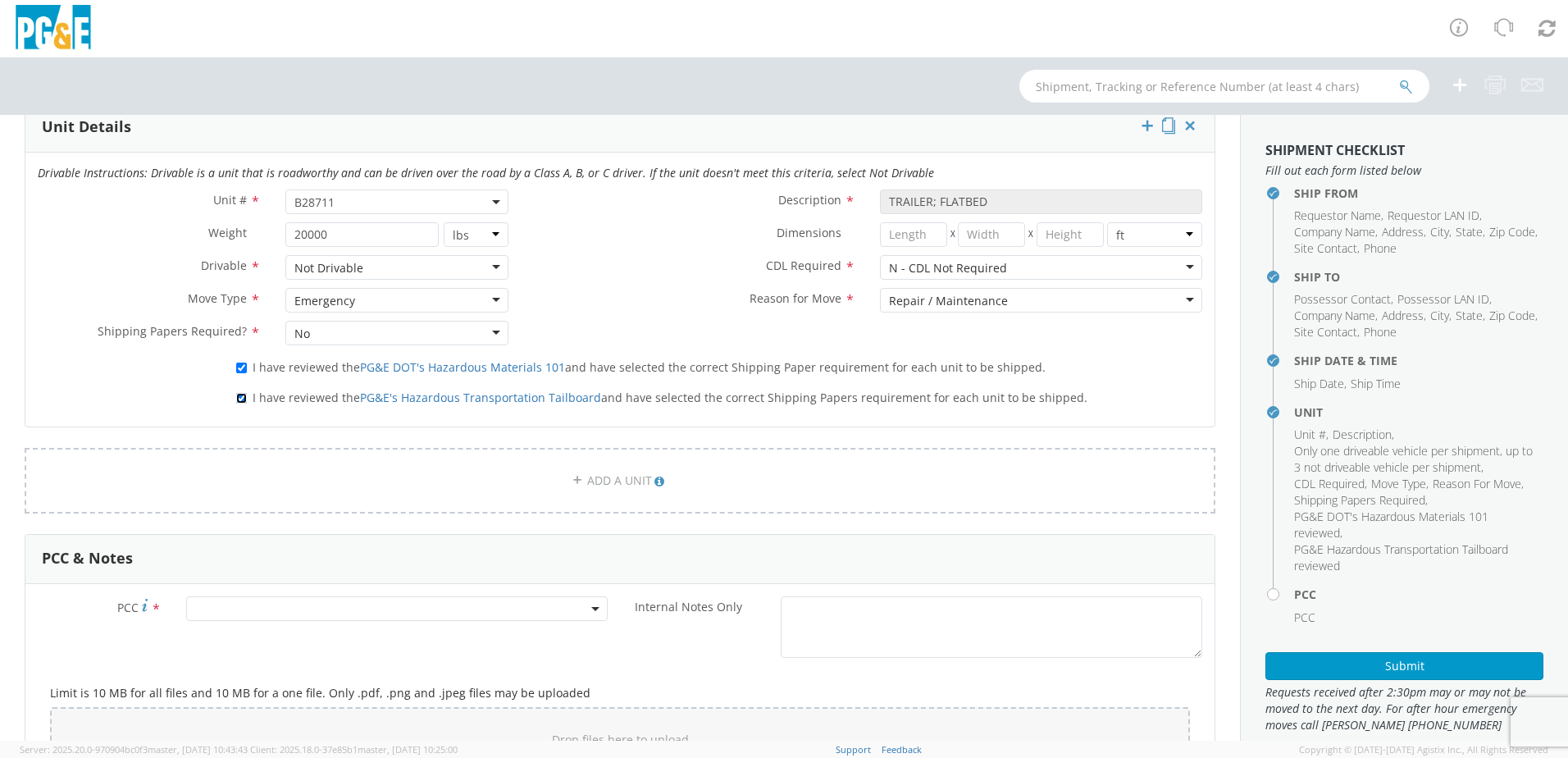
scroll to position [820, 0]
click at [261, 482] on link "ADD A UNIT" at bounding box center [620, 480] width 1190 height 65
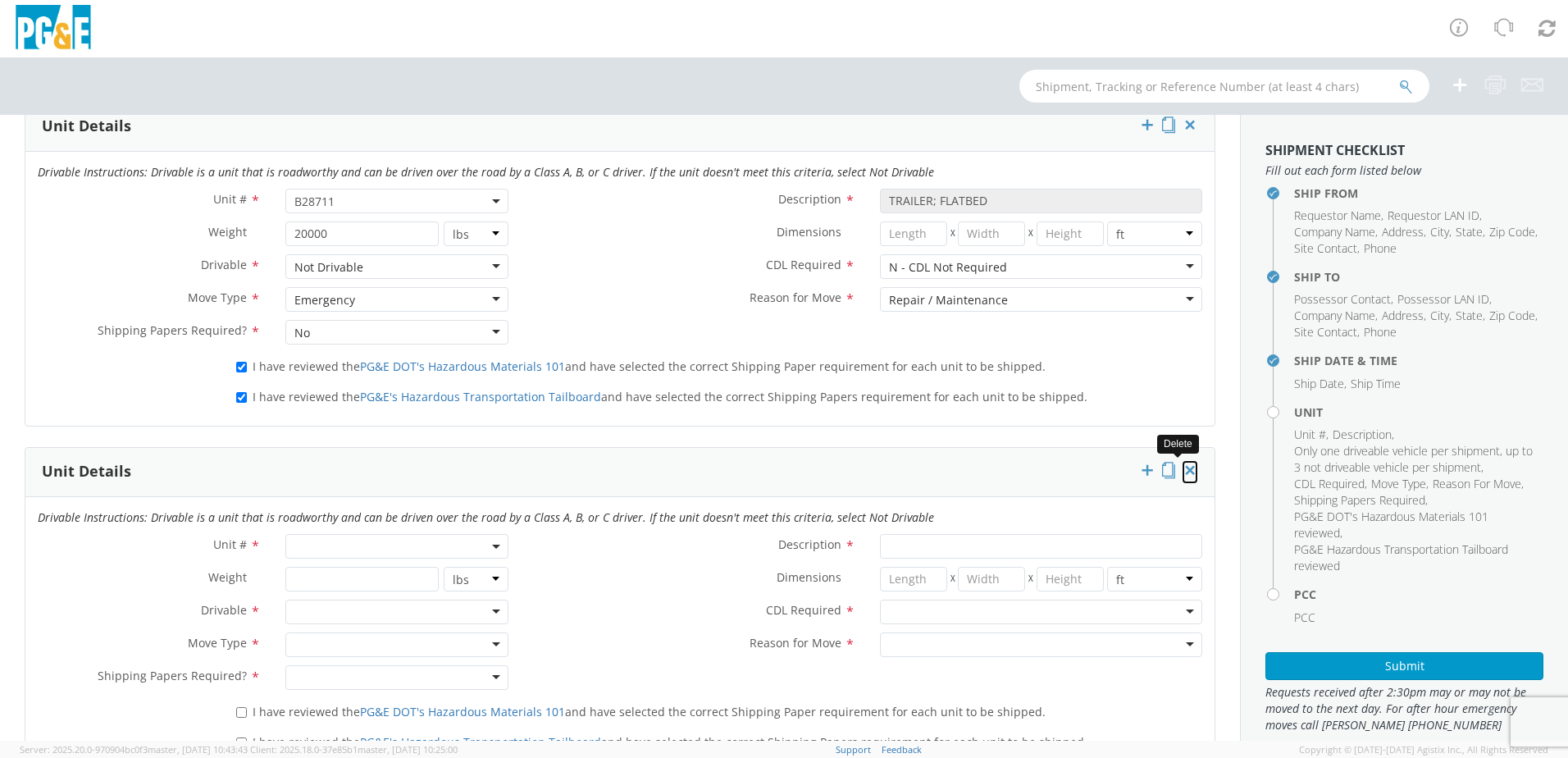
click at [1182, 470] on icon at bounding box center [1190, 470] width 17 height 17
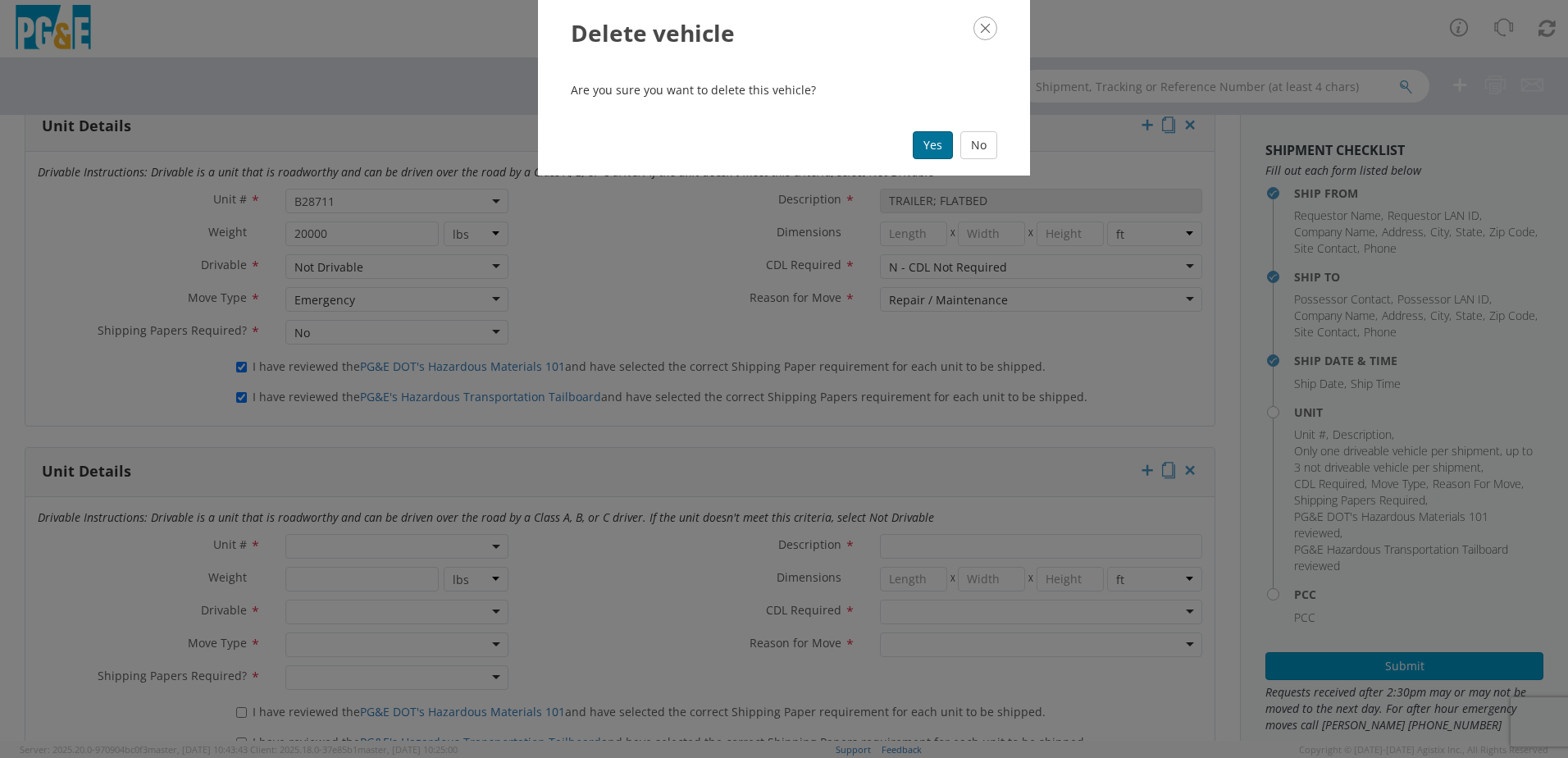
click at [928, 150] on button "Yes" at bounding box center [933, 145] width 40 height 28
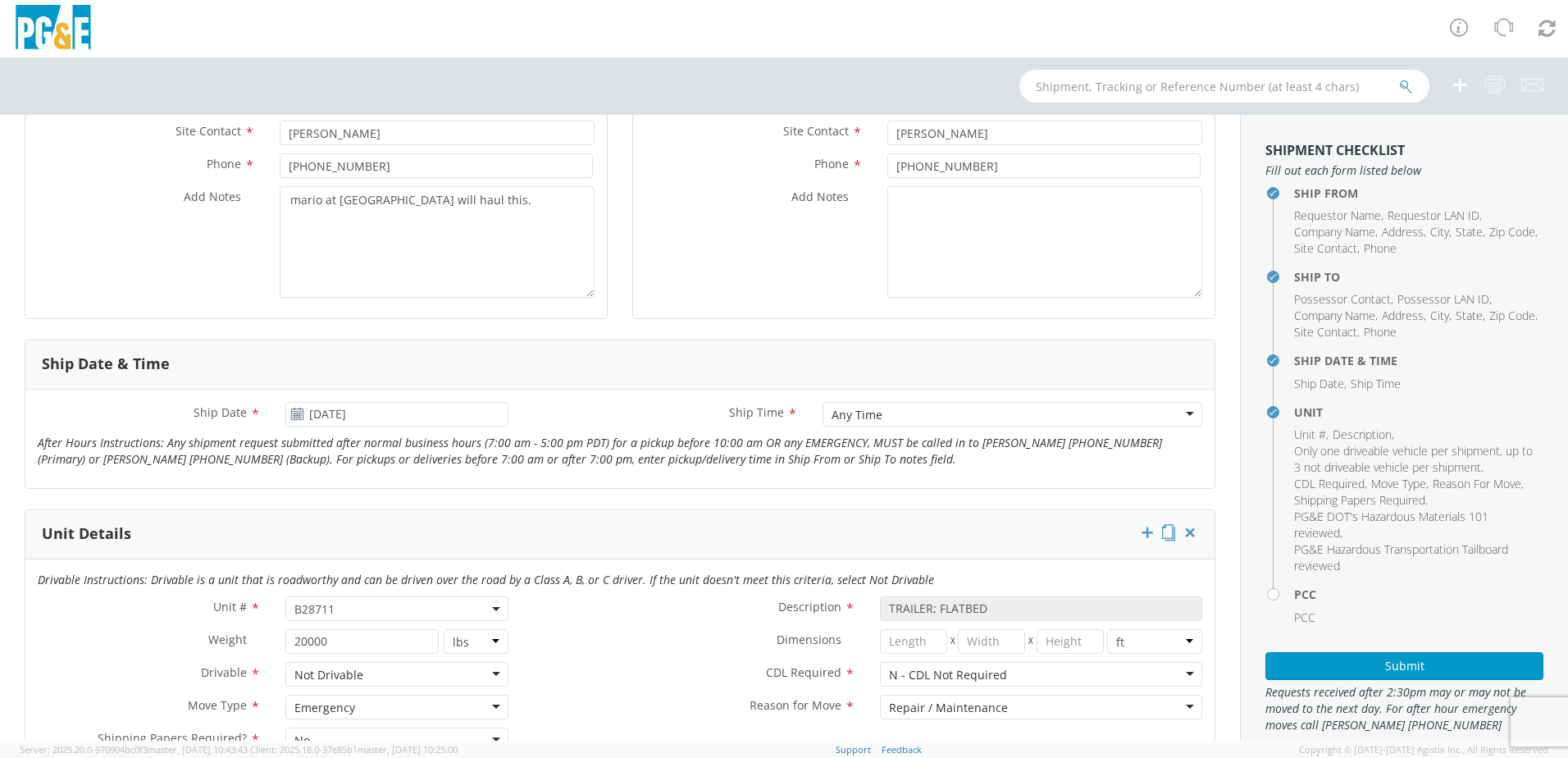
scroll to position [410, 0]
click at [370, 254] on textarea "mario at [GEOGRAPHIC_DATA] will haul this." at bounding box center [436, 243] width 315 height 111
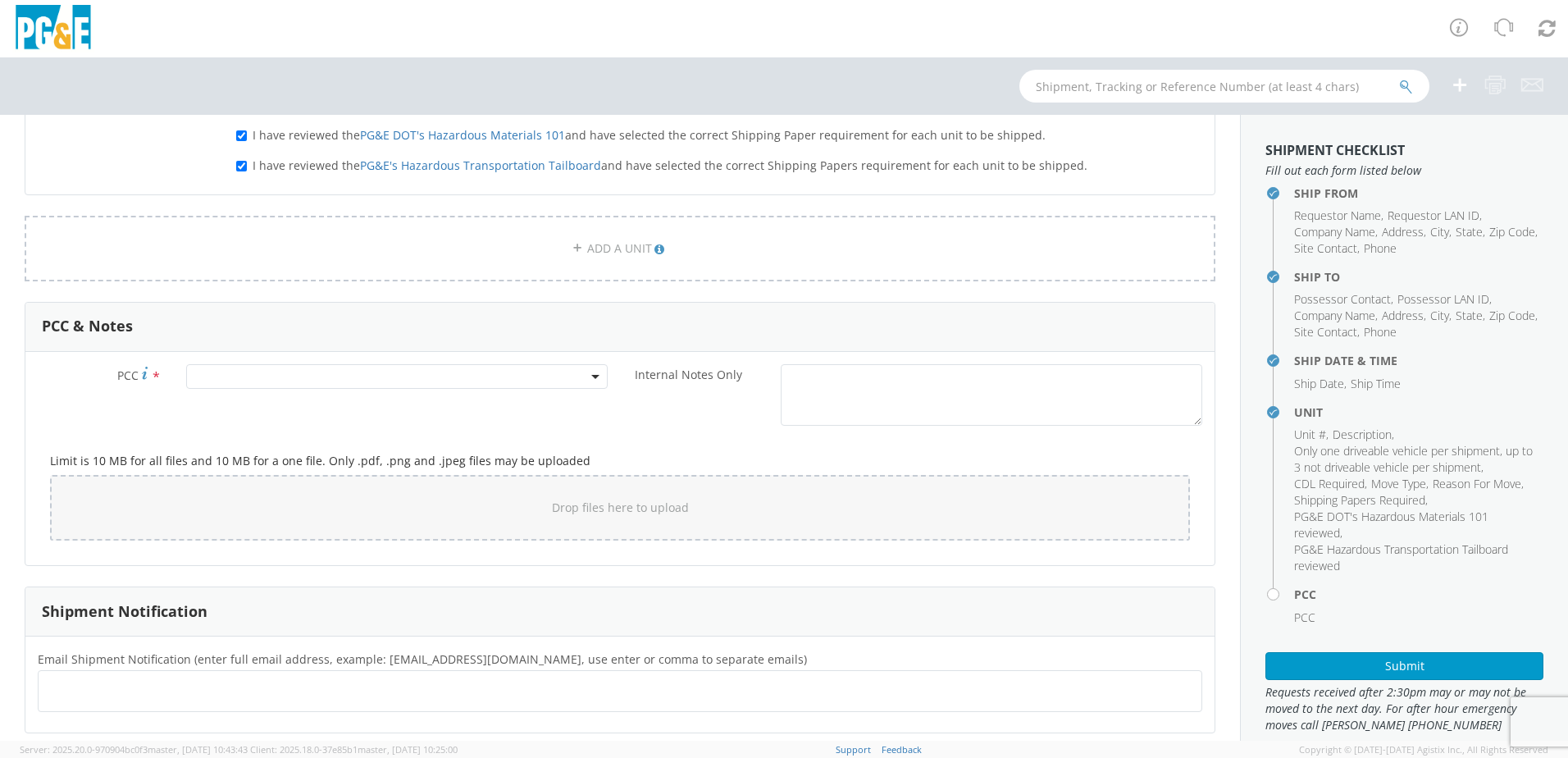
scroll to position [1067, 0]
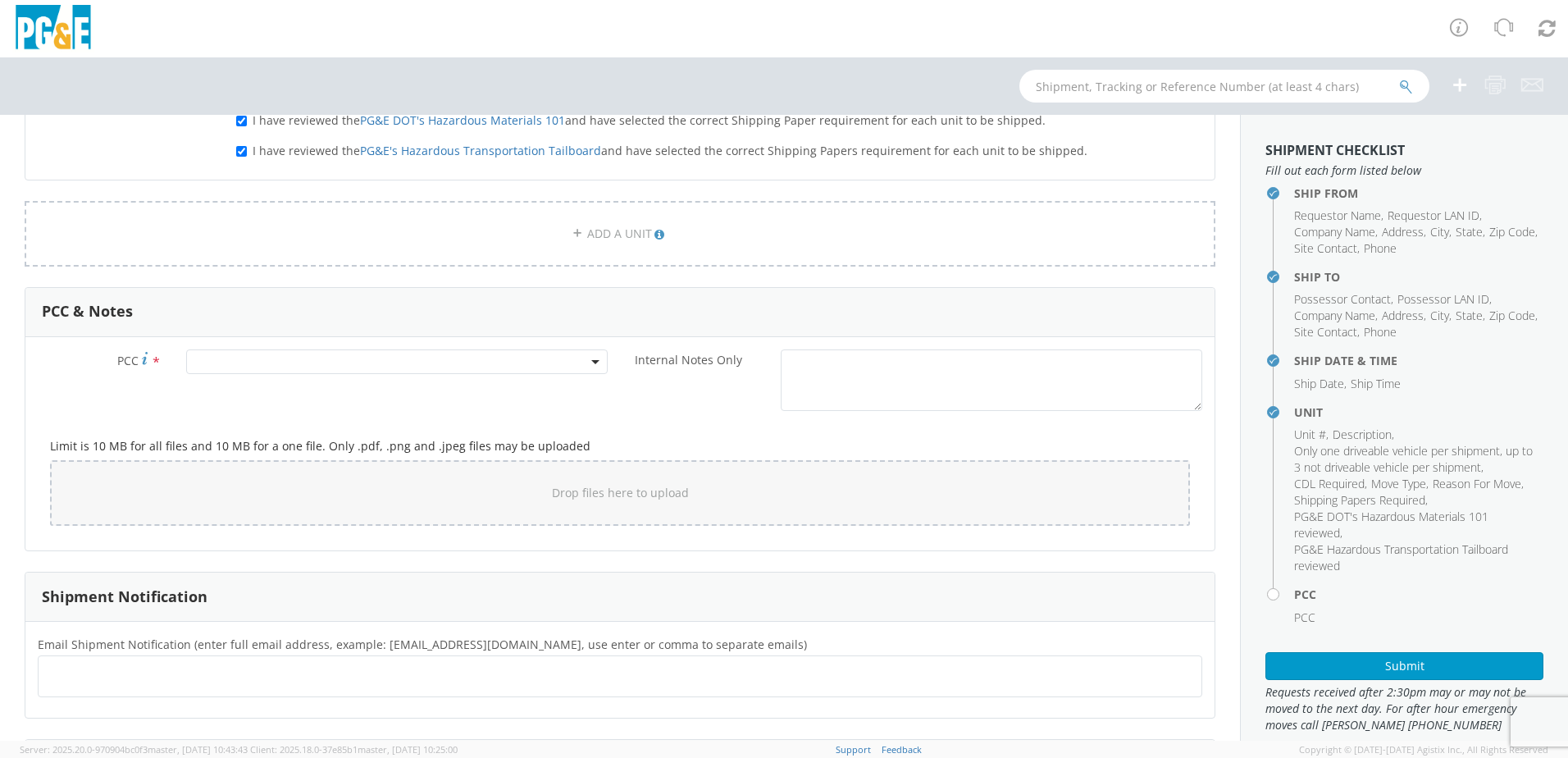
type textarea "mario at [GEOGRAPHIC_DATA] will haul this. B28690 is on the trailer B28711"
click at [218, 362] on span at bounding box center [397, 361] width 422 height 25
click at [213, 392] on input "number" at bounding box center [394, 389] width 409 height 25
click at [401, 396] on input "number" at bounding box center [394, 389] width 409 height 25
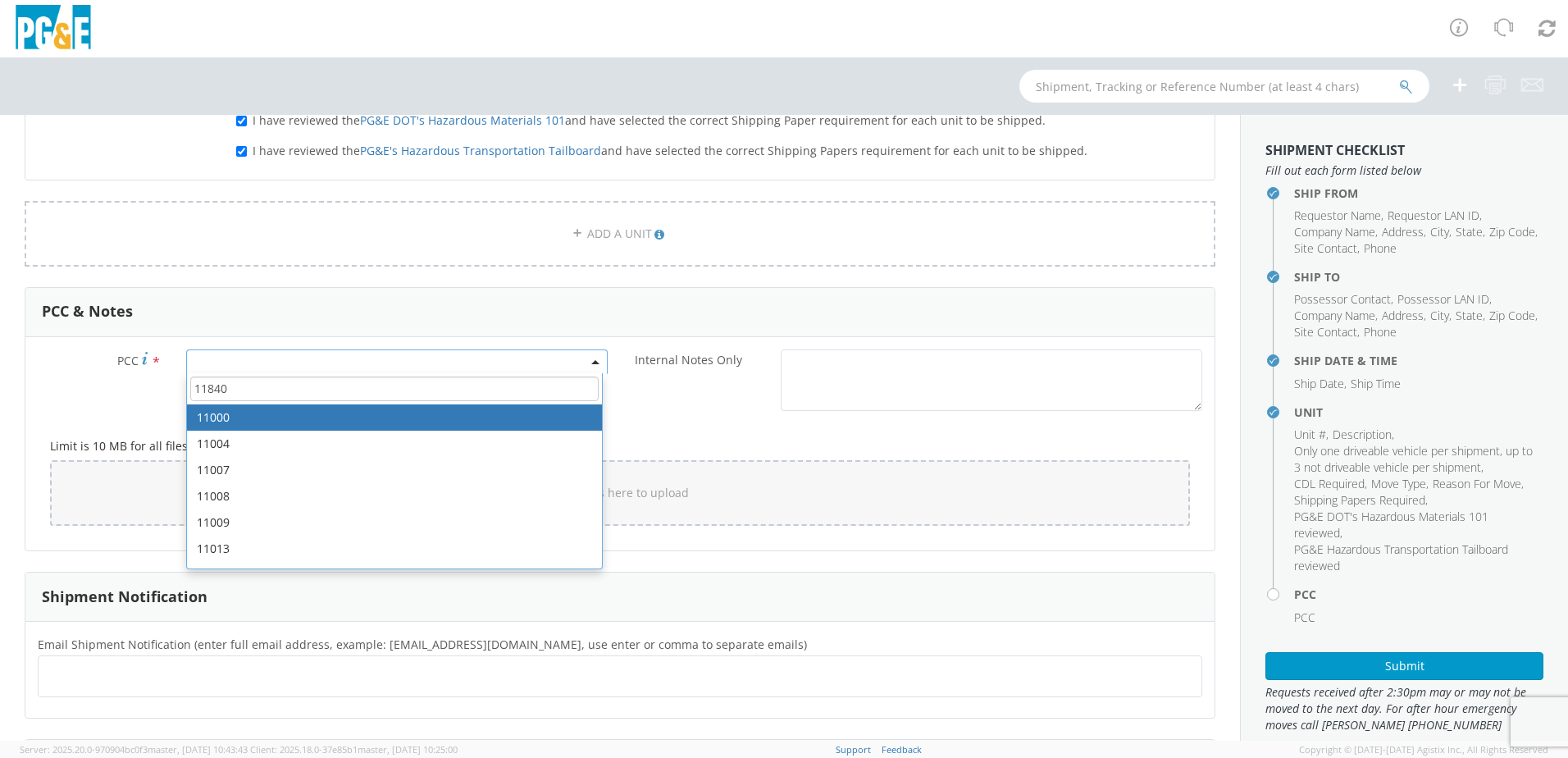
type input "11840"
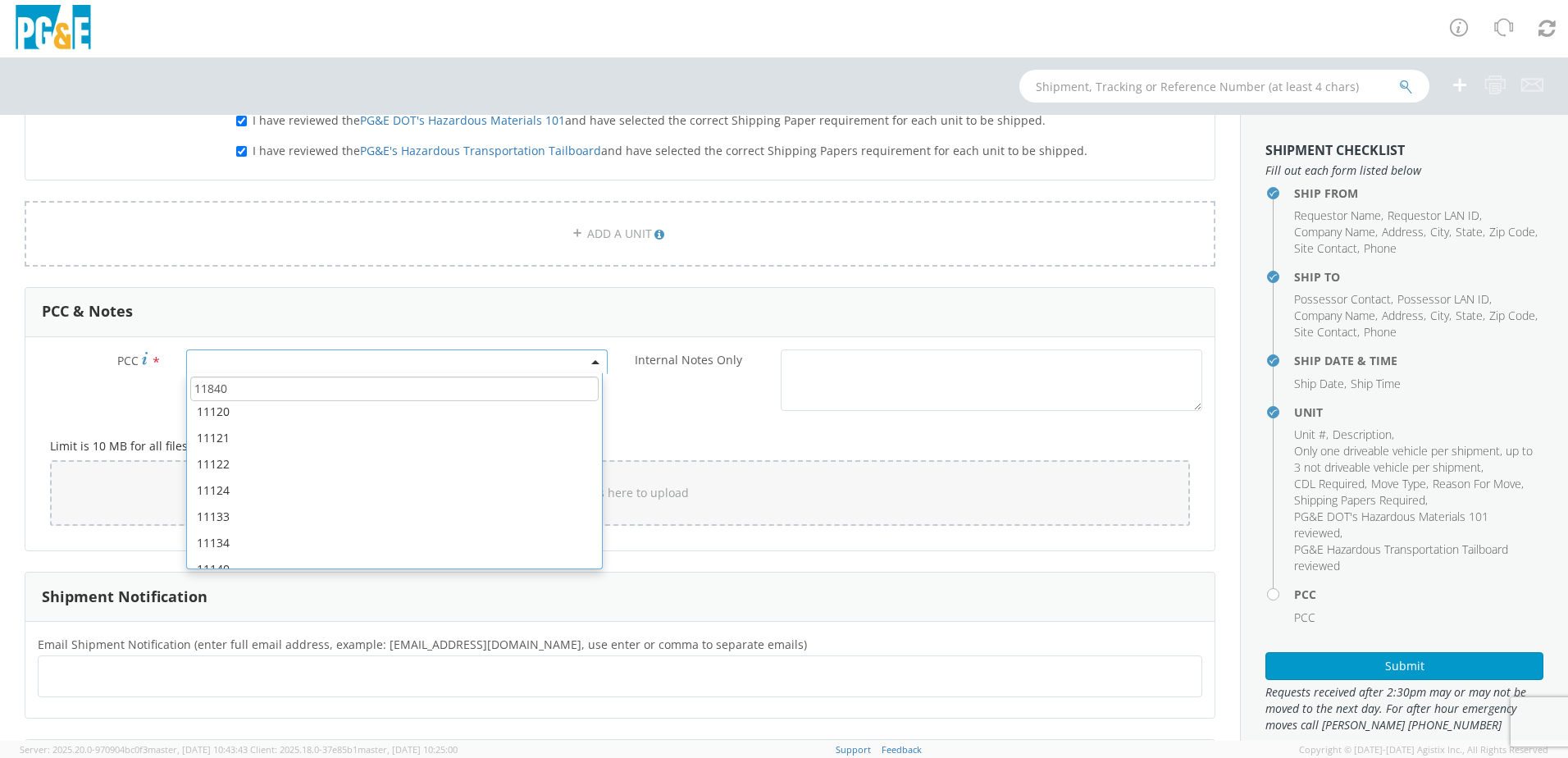
scroll to position [1148, 0]
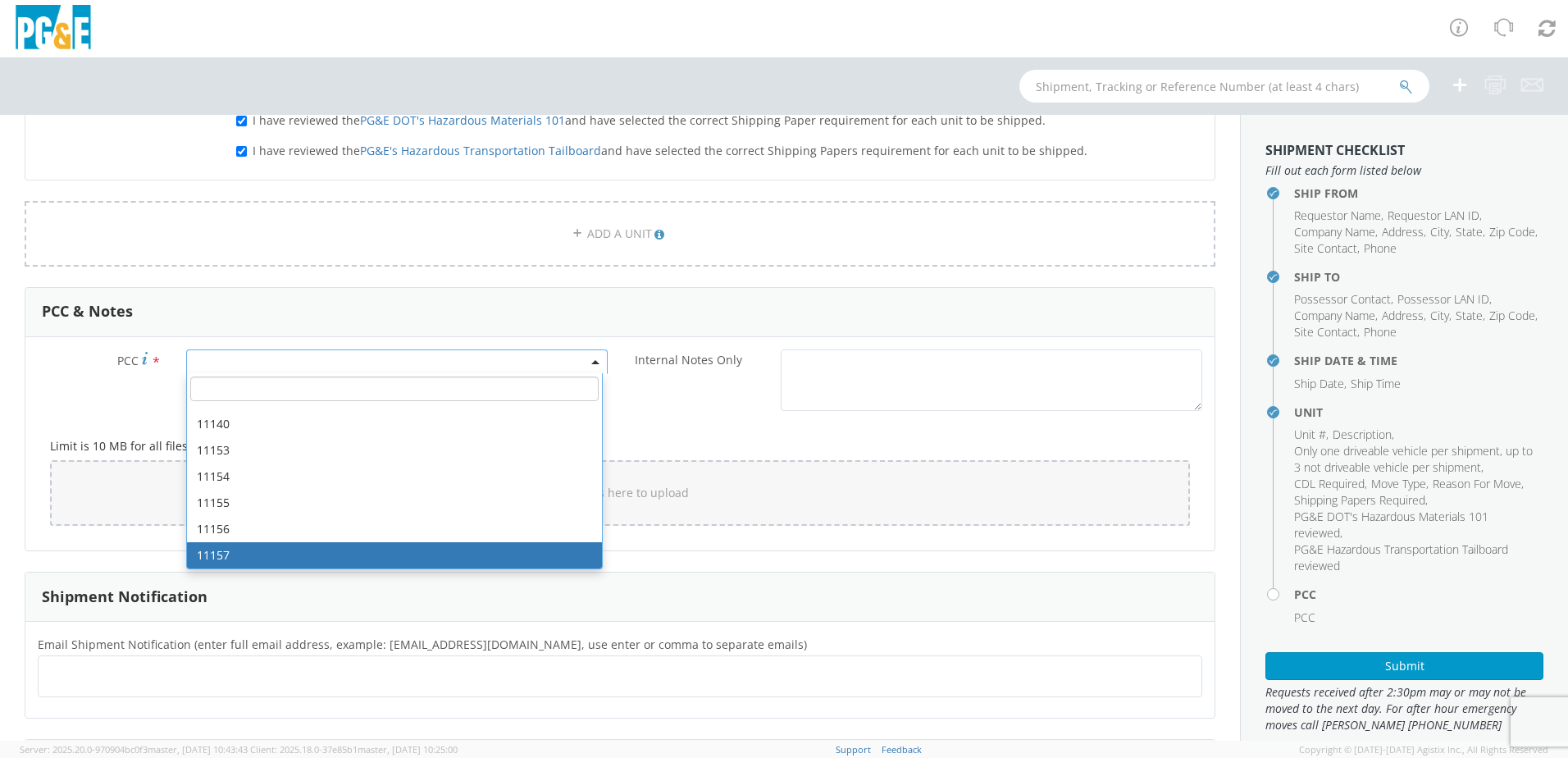
click at [688, 585] on div "Shipment Notification" at bounding box center [620, 597] width 1190 height 50
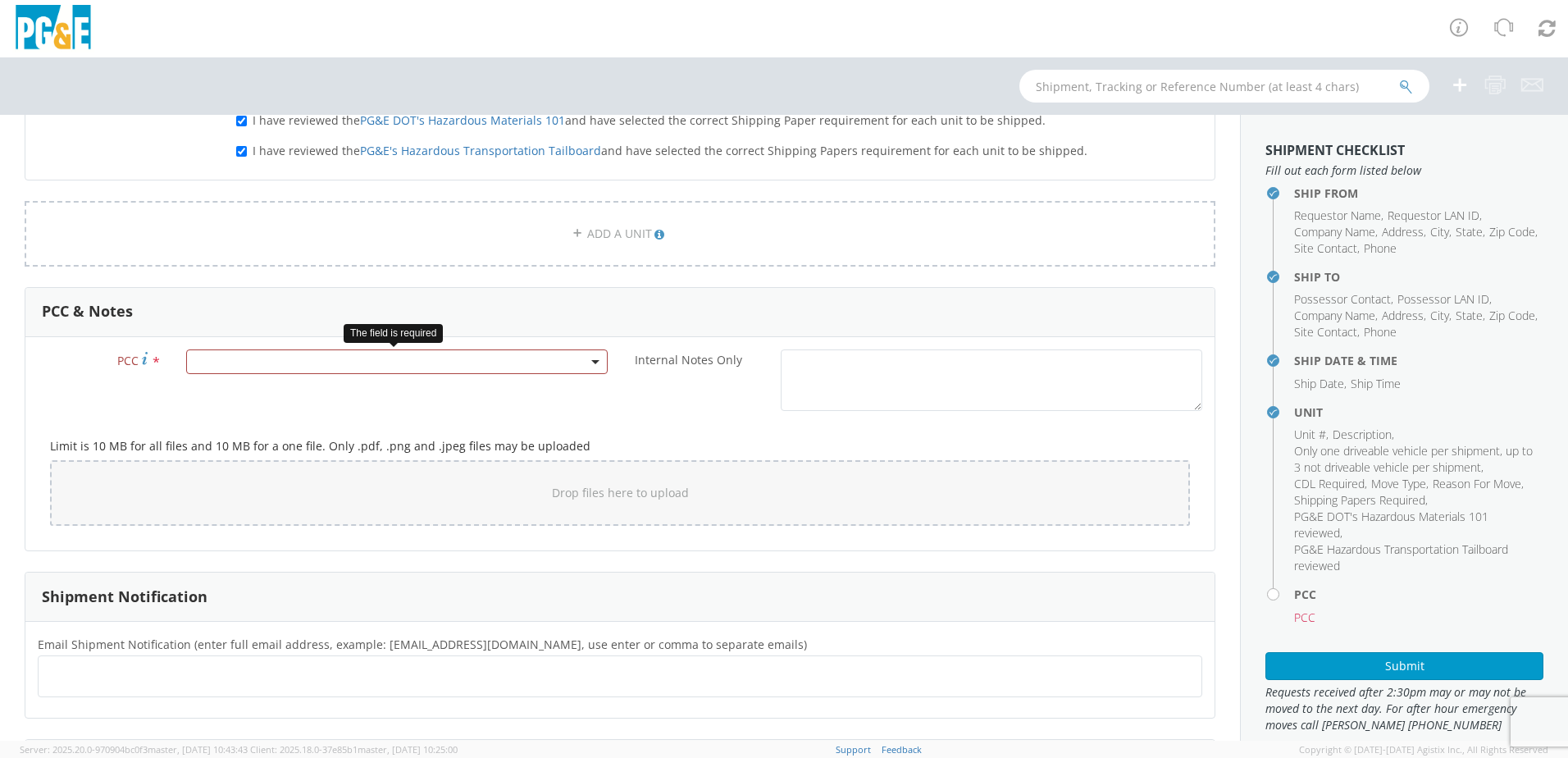
click at [210, 355] on span at bounding box center [397, 361] width 422 height 25
click at [207, 379] on input "number" at bounding box center [394, 389] width 409 height 25
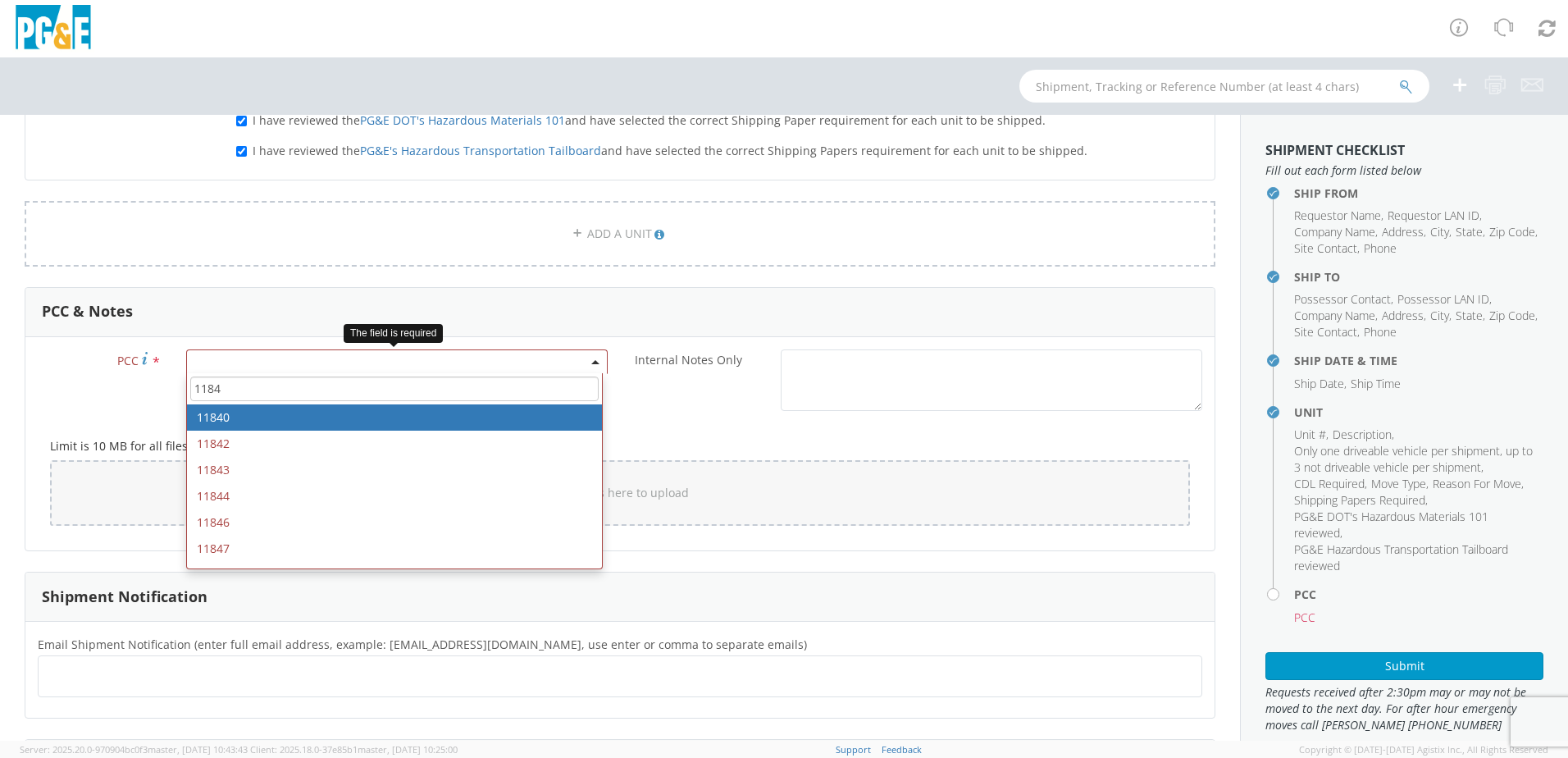
type input "1184"
select select "11840"
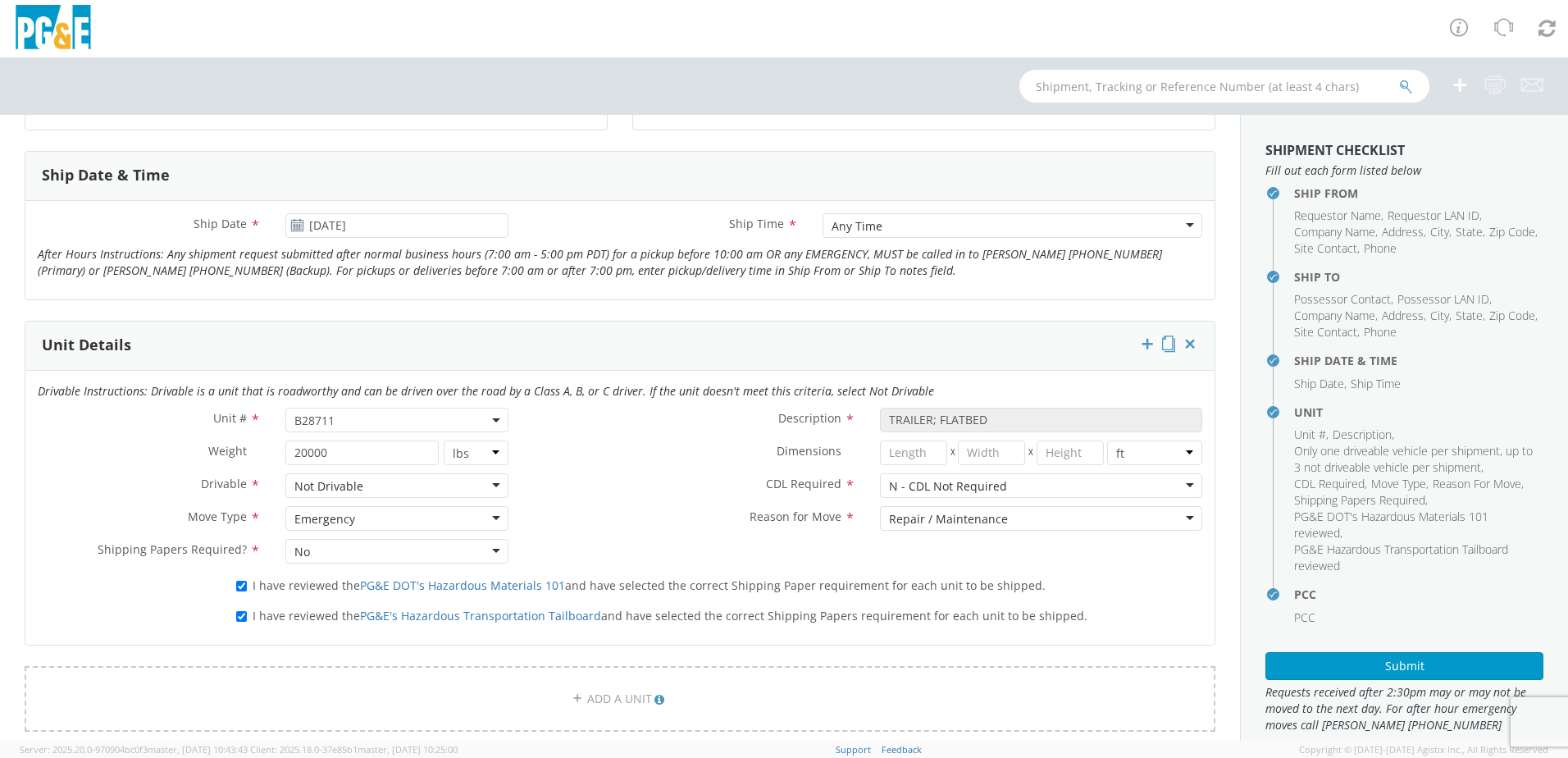
scroll to position [739, 0]
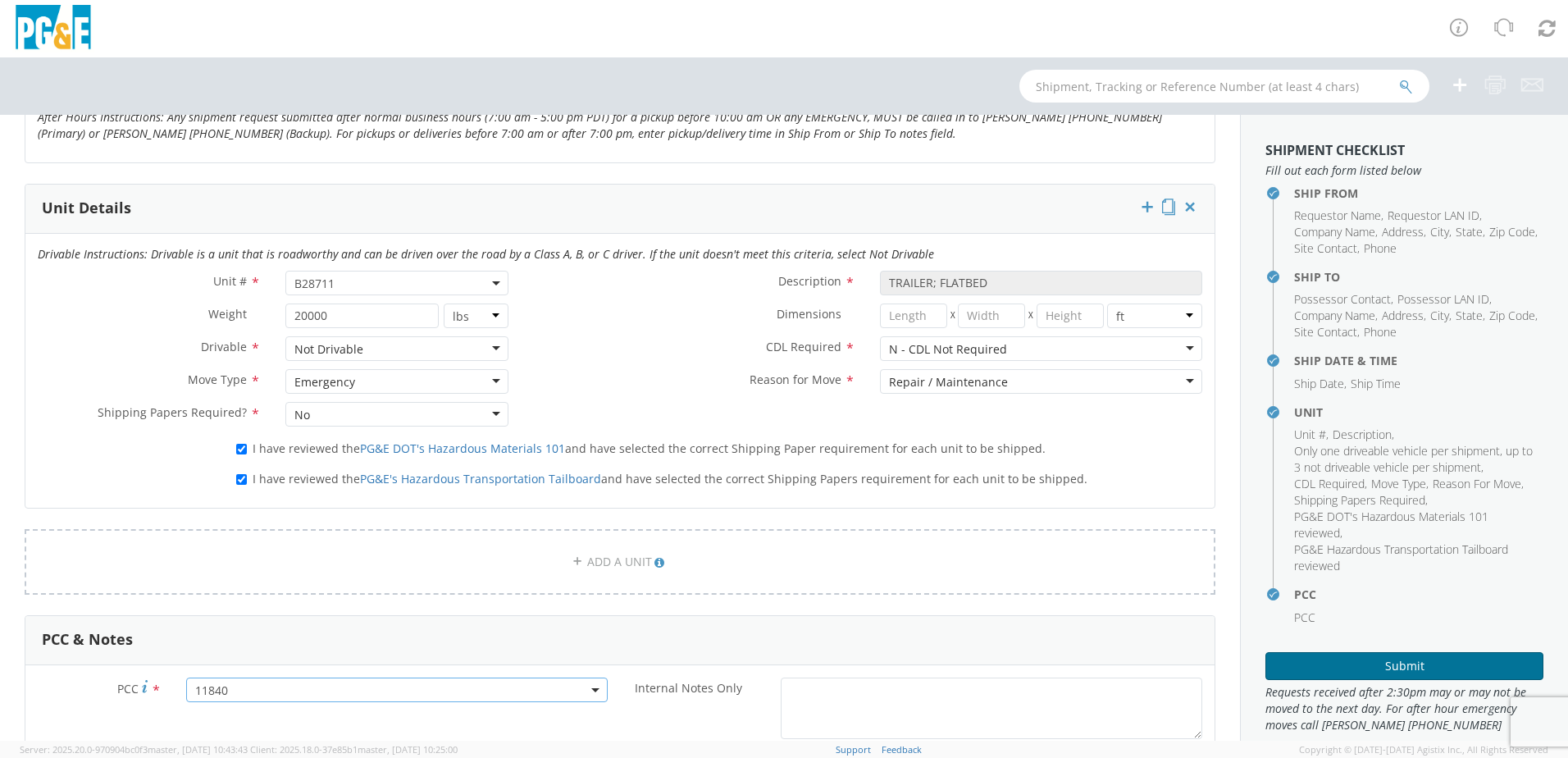
click at [1301, 661] on button "Submit" at bounding box center [1404, 666] width 278 height 28
